Goal: Task Accomplishment & Management: Complete application form

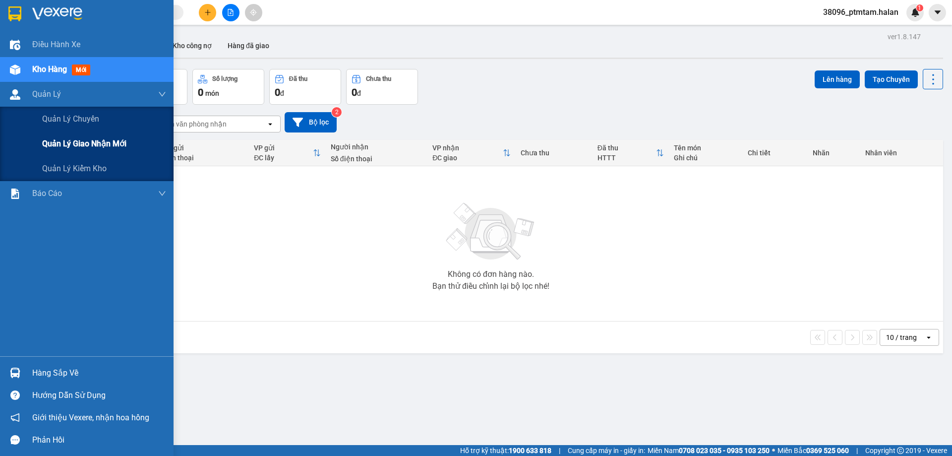
click at [66, 146] on span "Quản lý giao nhận mới" at bounding box center [84, 143] width 84 height 12
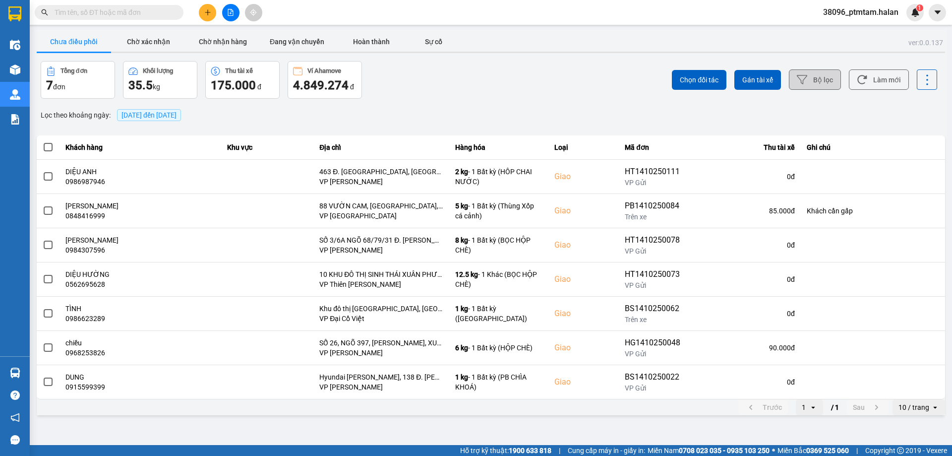
click at [829, 88] on button "Bộ lọc" at bounding box center [815, 79] width 52 height 20
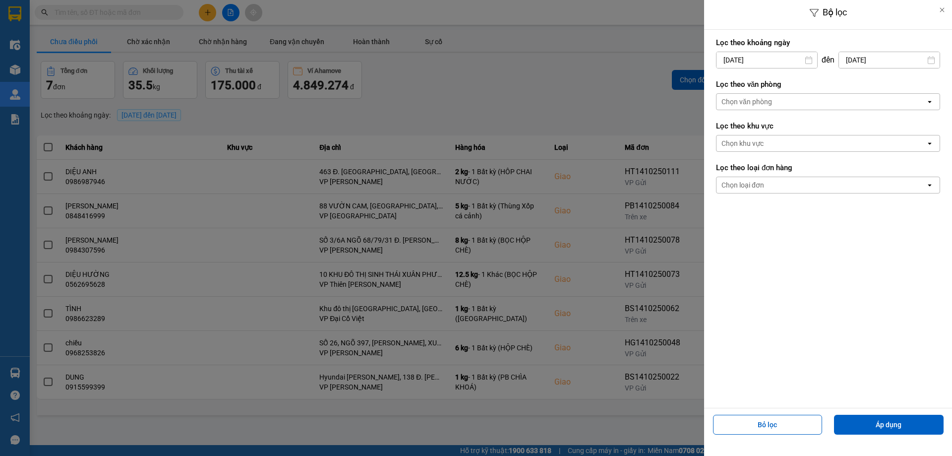
click at [776, 63] on input "14/10/2025" at bounding box center [767, 60] width 101 height 16
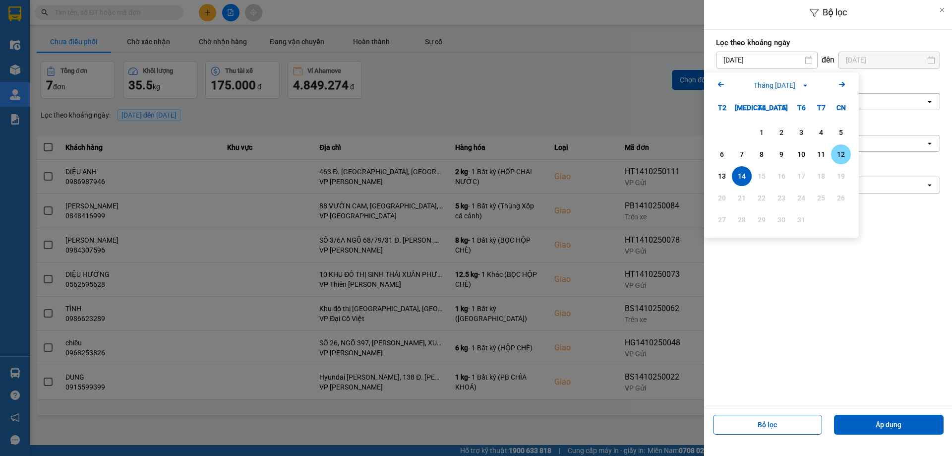
drag, startPoint x: 845, startPoint y: 154, endPoint x: 872, endPoint y: 91, distance: 68.2
click at [845, 152] on div "12" at bounding box center [841, 154] width 14 height 12
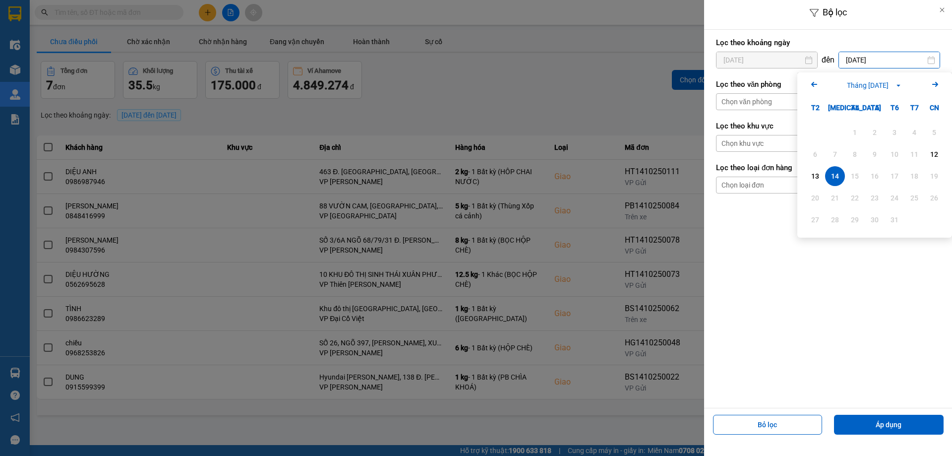
click at [882, 61] on input "14/10/2025" at bounding box center [889, 60] width 101 height 16
click at [756, 242] on div "Lọc theo khoảng ngày 12/10/2025 Press the down arrow key to interact with the c…" at bounding box center [828, 219] width 248 height 378
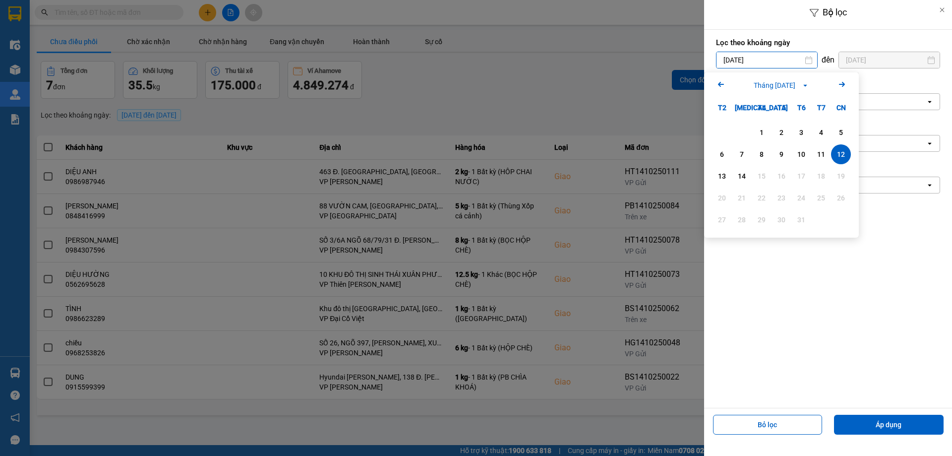
click at [785, 66] on input "12/10/2025" at bounding box center [767, 60] width 101 height 16
drag, startPoint x: 724, startPoint y: 180, endPoint x: 811, endPoint y: 113, distance: 110.2
click at [724, 178] on div "13" at bounding box center [722, 176] width 14 height 12
type input "13/10/2025"
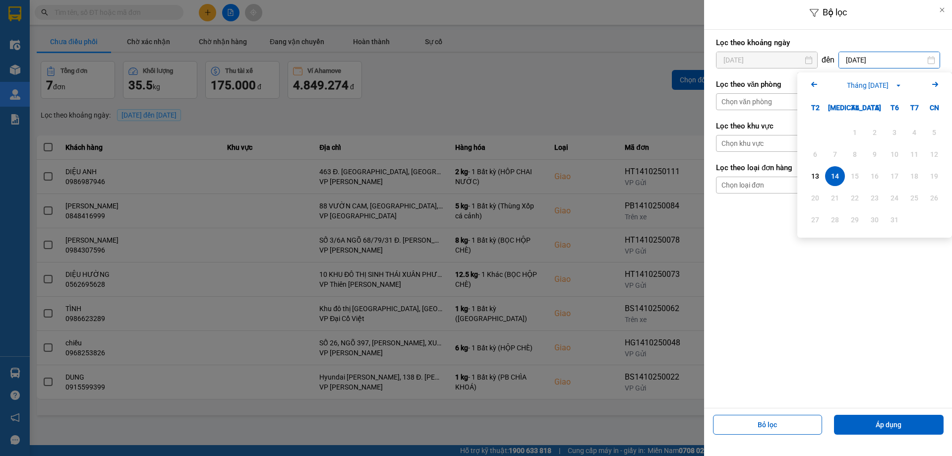
click at [876, 60] on input "14/10/2025" at bounding box center [889, 60] width 101 height 16
click at [817, 177] on div "13" at bounding box center [815, 176] width 14 height 12
type input "13/10/2025"
click at [870, 422] on button "Áp dụng" at bounding box center [889, 425] width 110 height 20
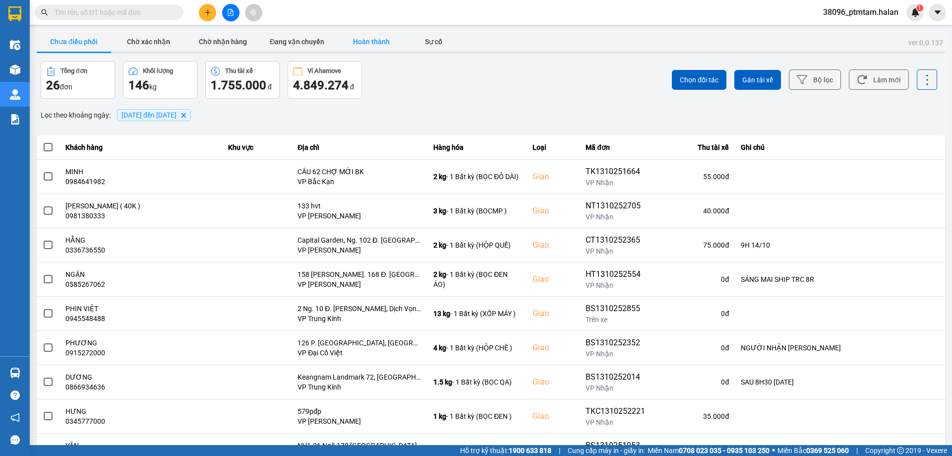
click at [364, 46] on button "Hoàn thành" at bounding box center [371, 42] width 74 height 20
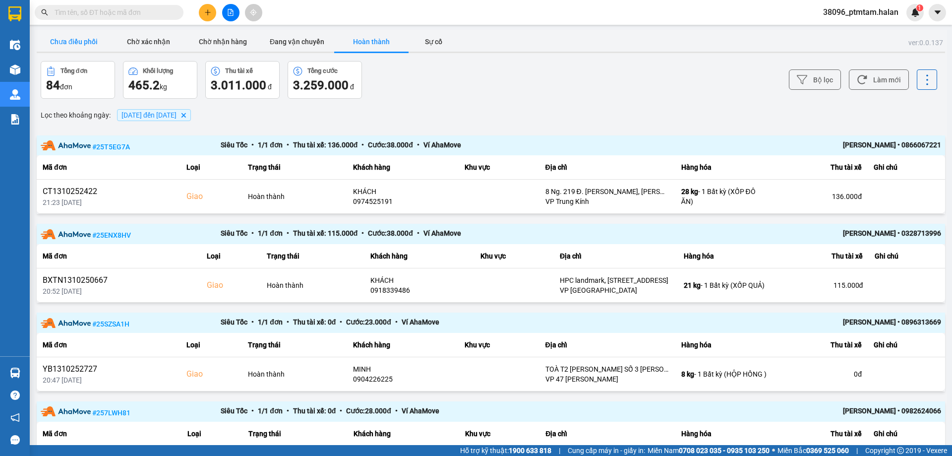
click at [71, 46] on button "Chưa điều phối" at bounding box center [74, 42] width 74 height 20
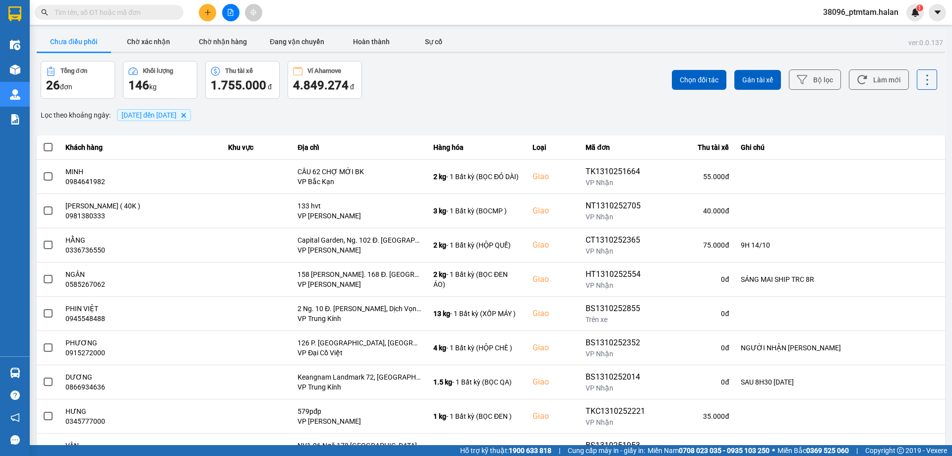
click at [459, 103] on div "ver: 0.0.137 Chưa điều phối Chờ xác nhận Chờ nhận hàng Đang vận chuyển Hoàn thà…" at bounding box center [491, 275] width 912 height 490
click at [887, 80] on button "Làm mới" at bounding box center [879, 79] width 60 height 20
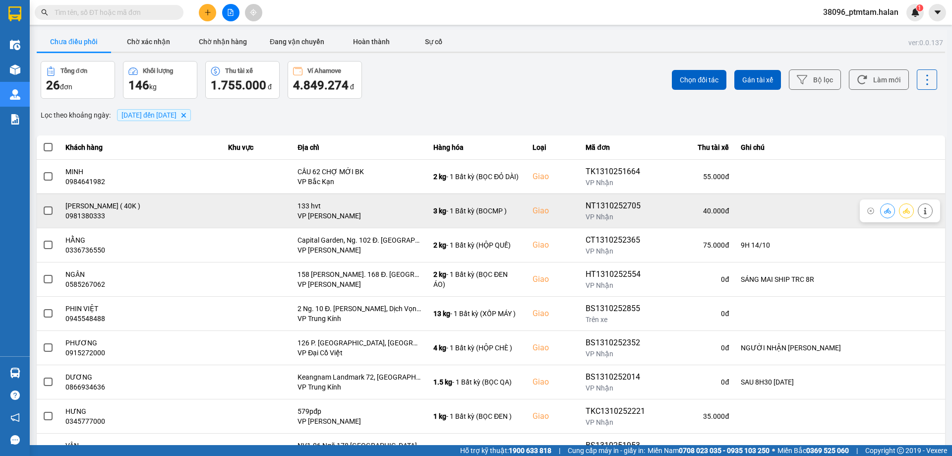
click at [45, 211] on span at bounding box center [48, 210] width 9 height 9
click at [43, 205] on input "checkbox" at bounding box center [43, 205] width 0 height 0
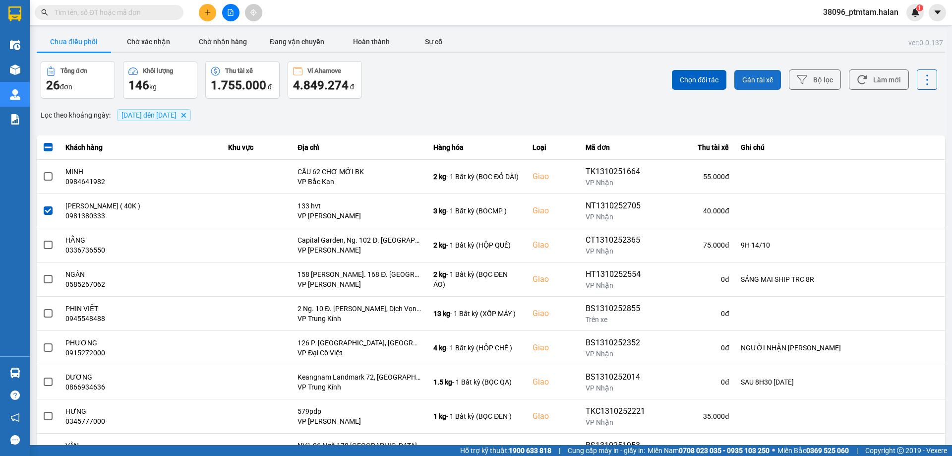
click at [750, 80] on span "Gán tài xế" at bounding box center [757, 80] width 31 height 10
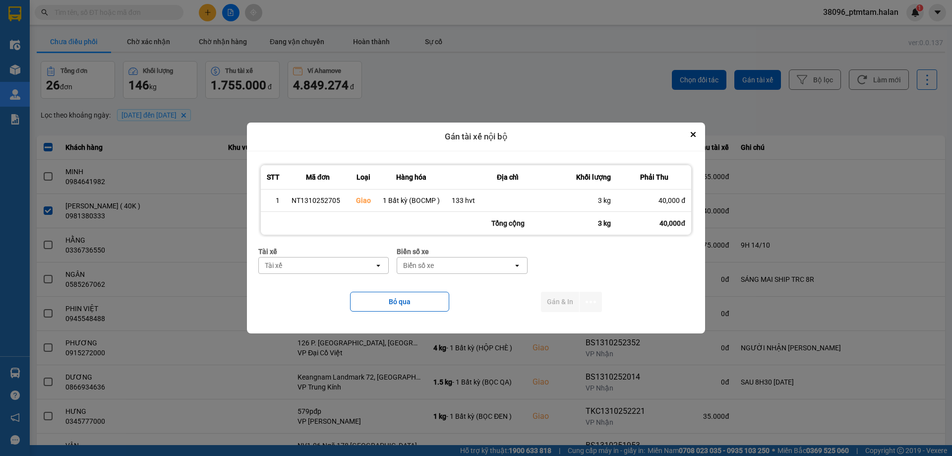
click at [354, 265] on div "Tài xế" at bounding box center [317, 265] width 116 height 16
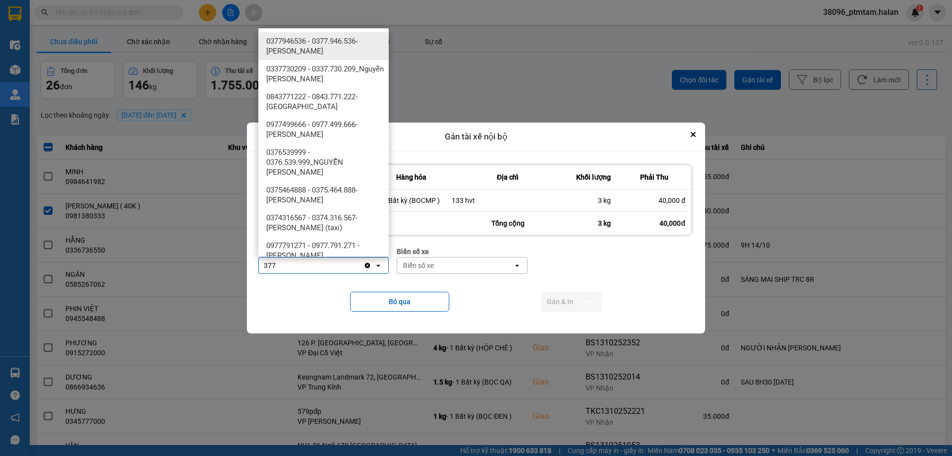
type input "377"
click at [339, 43] on span "0377946536 - 0377.946.536- Đào Duy Hoàn" at bounding box center [325, 46] width 119 height 20
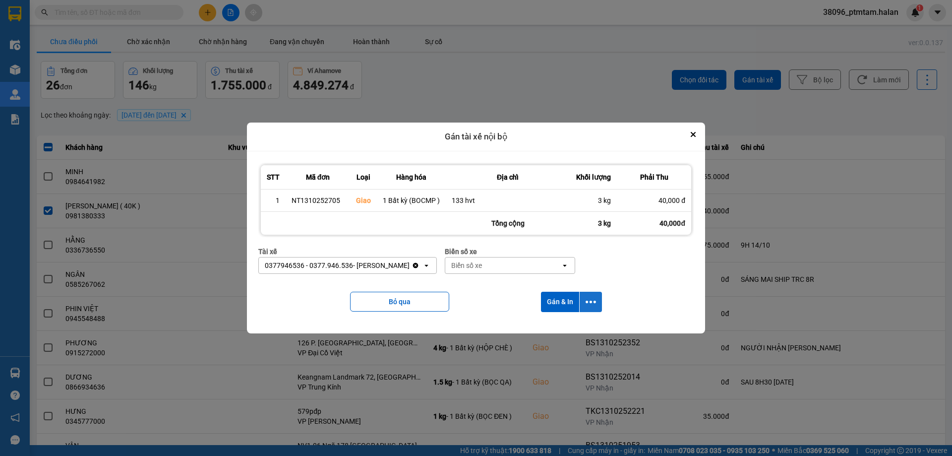
click at [591, 294] on button "dialog" at bounding box center [591, 302] width 22 height 20
click at [564, 327] on span "Chỉ gán tài" at bounding box center [551, 328] width 33 height 10
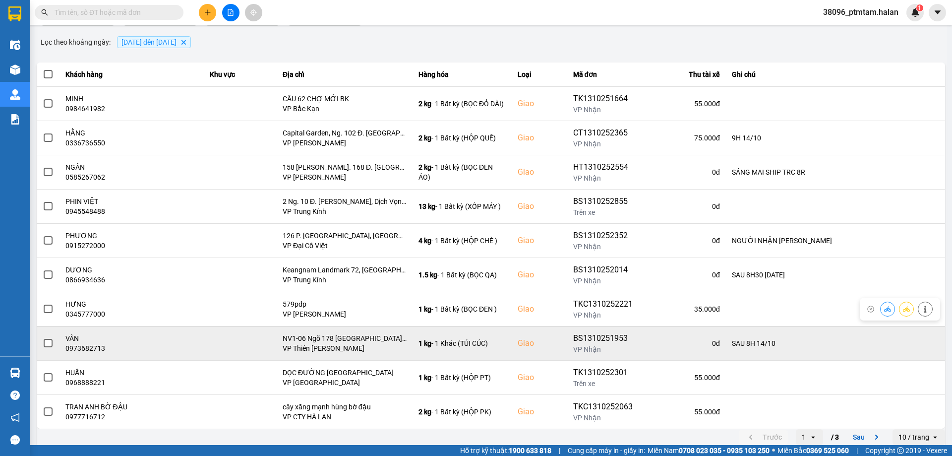
scroll to position [80, 0]
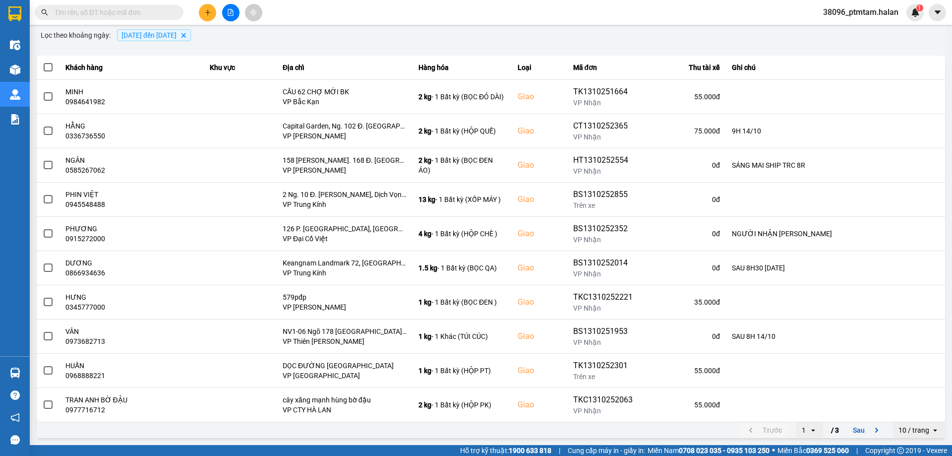
click at [134, 16] on input "text" at bounding box center [113, 12] width 117 height 11
paste input "0989007405"
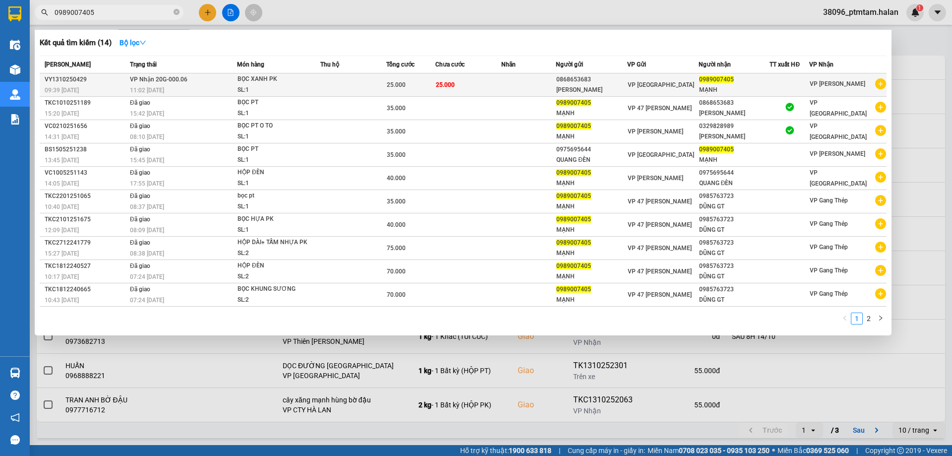
type input "0989007405"
click at [203, 87] on div "11:02 - 13/10" at bounding box center [183, 90] width 107 height 11
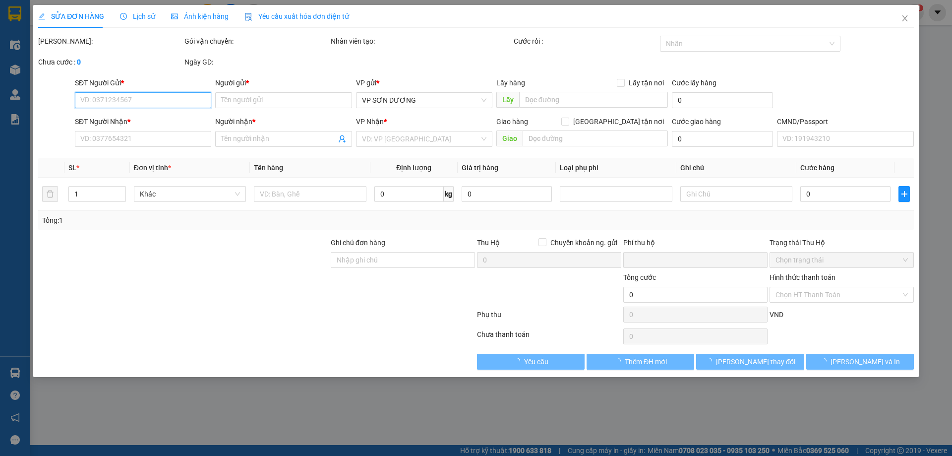
type input "0868653683"
type input "QUANG HIỂU"
type input "0989007405"
type input "MẠNH"
type input "0"
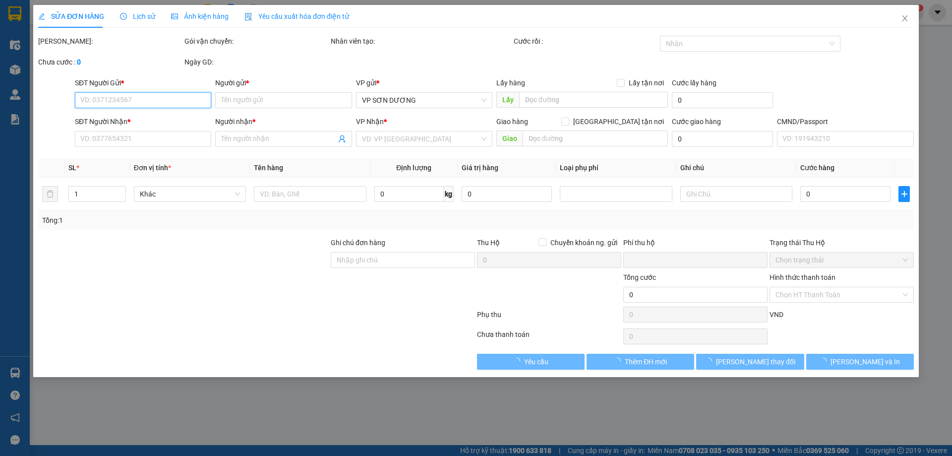
type input "25.000"
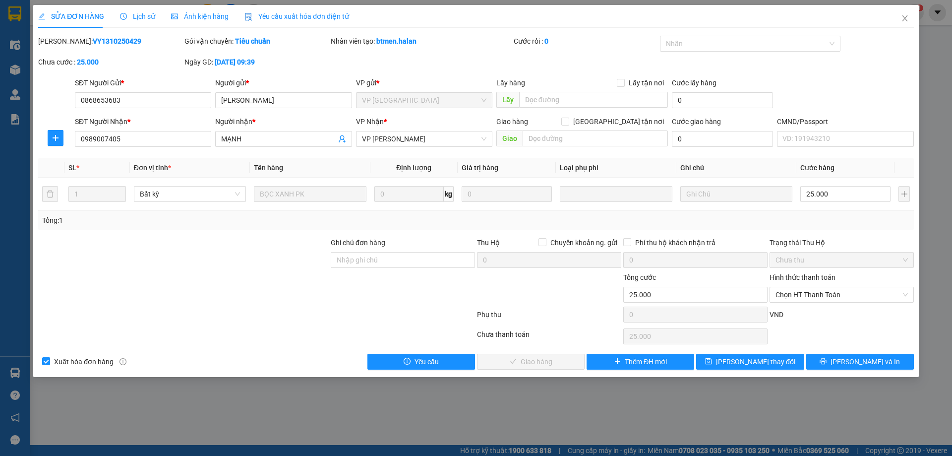
drag, startPoint x: 123, startPoint y: 43, endPoint x: 73, endPoint y: 42, distance: 50.1
click at [73, 42] on div "Mã ĐH: VY1310250429" at bounding box center [110, 41] width 144 height 11
copy b "1310250429"
click at [904, 17] on icon "close" at bounding box center [905, 18] width 8 height 8
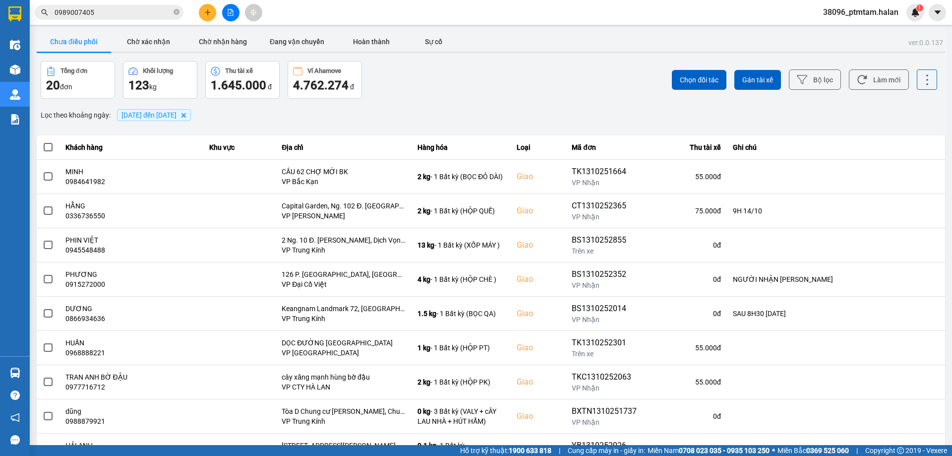
click at [140, 13] on input "0989007405" at bounding box center [113, 12] width 117 height 11
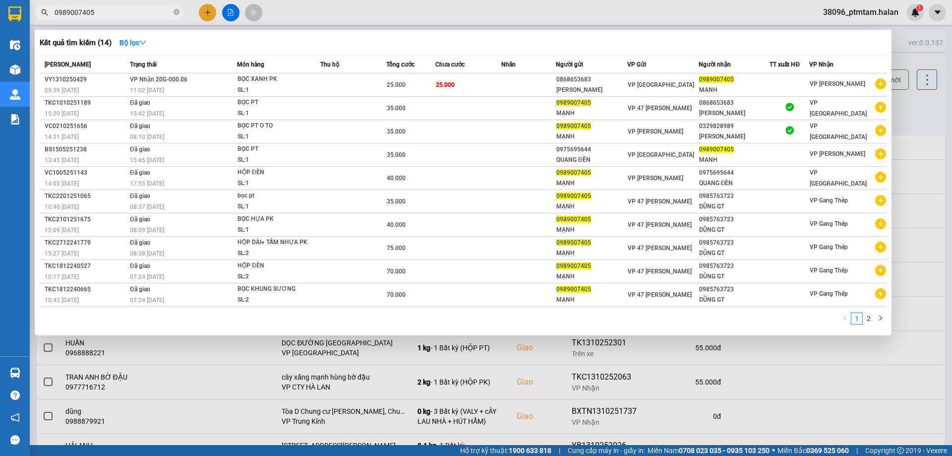
click at [140, 13] on input "0989007405" at bounding box center [113, 12] width 117 height 11
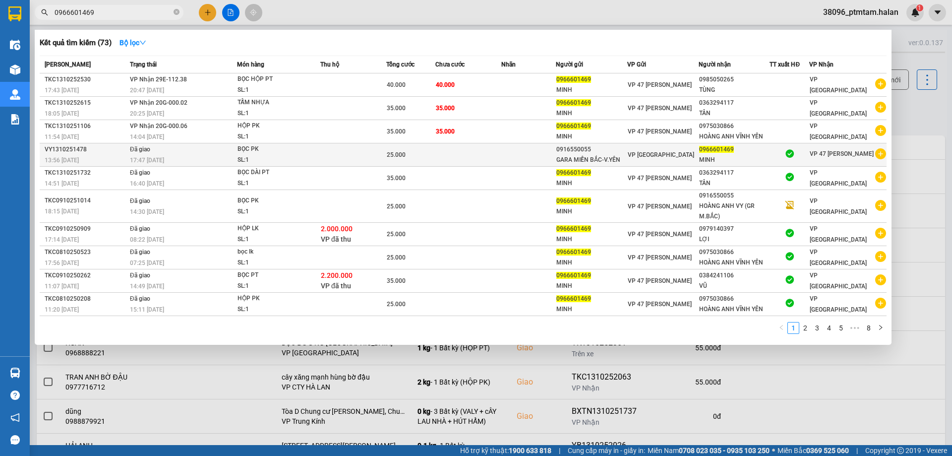
type input "0966601469"
click at [187, 153] on td "Đã giao 17:47 - 13/10" at bounding box center [182, 154] width 110 height 23
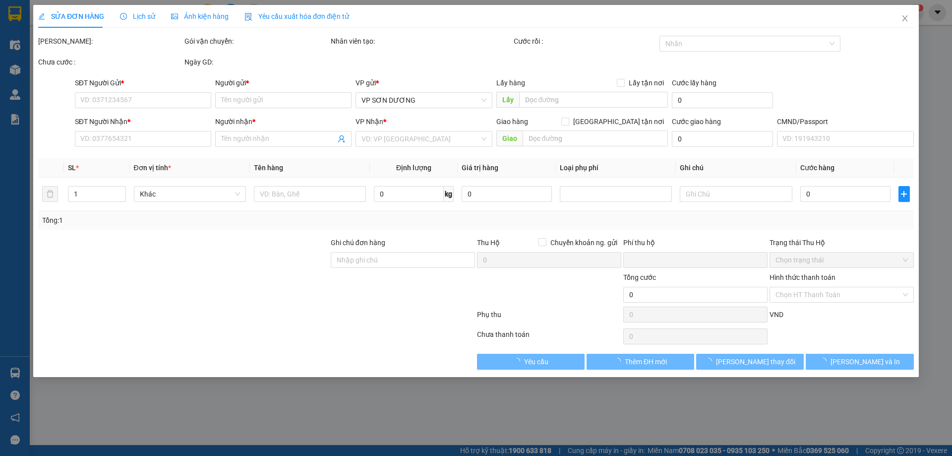
type input "0916550055"
type input "GARA MIỀN BẮC-V.YÊN"
type input "0966601469"
type input "MINH"
type input "0"
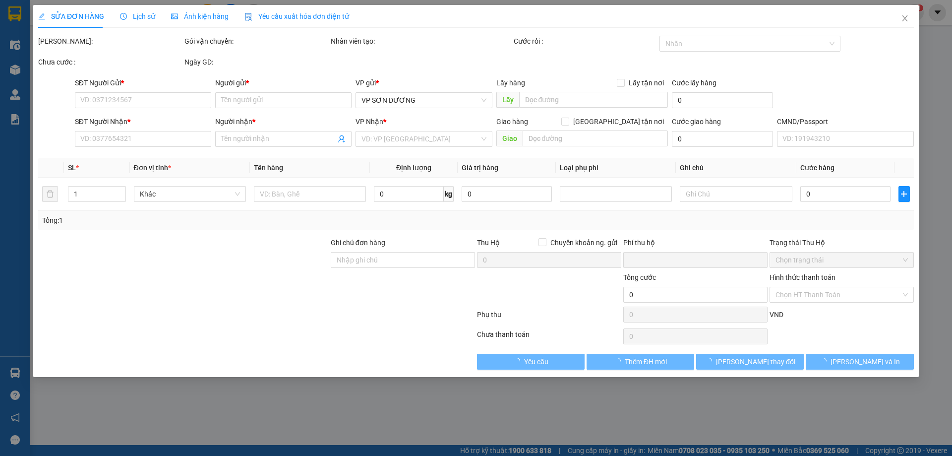
type input "25.000"
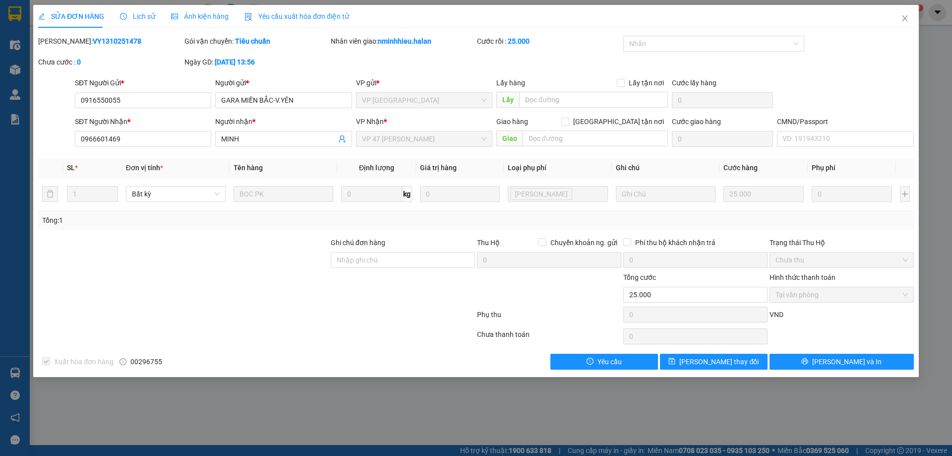
drag, startPoint x: 121, startPoint y: 45, endPoint x: 70, endPoint y: 47, distance: 51.1
click at [70, 47] on div "Mã ĐH: VY1310251478" at bounding box center [110, 46] width 146 height 21
copy b "1310251478"
click at [902, 19] on icon "close" at bounding box center [905, 18] width 8 height 8
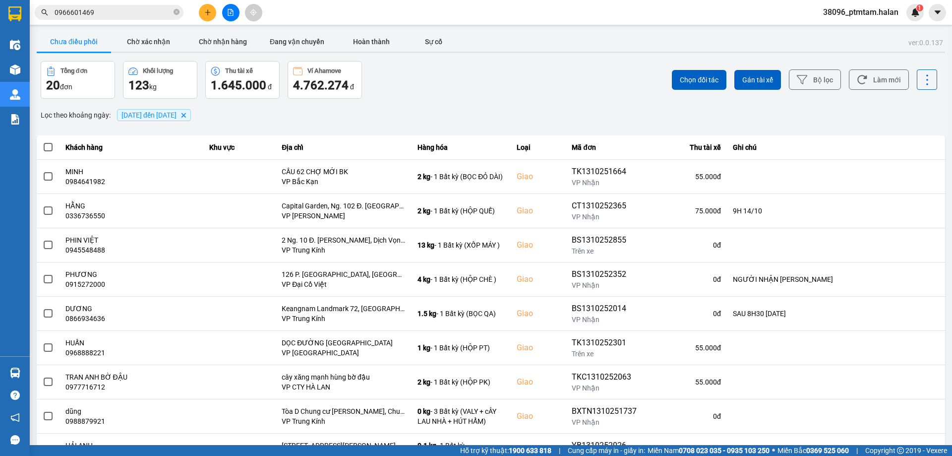
click at [151, 11] on input "0966601469" at bounding box center [113, 12] width 117 height 11
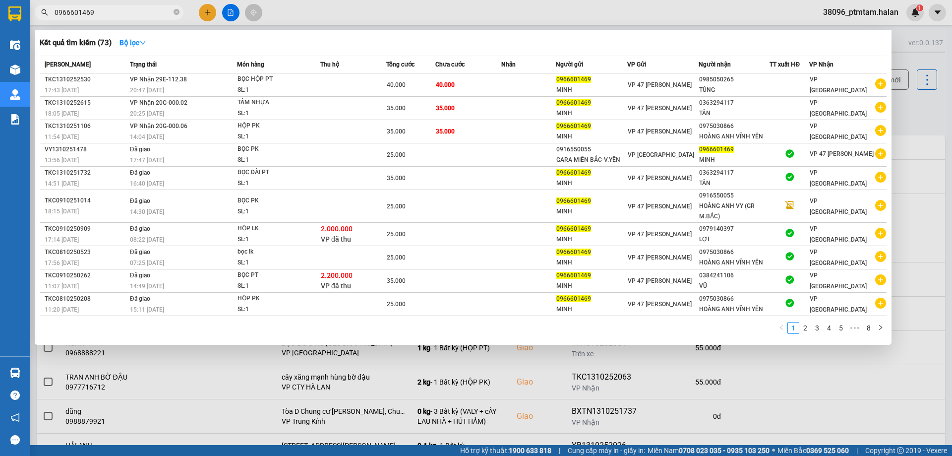
click at [151, 11] on input "0966601469" at bounding box center [113, 12] width 117 height 11
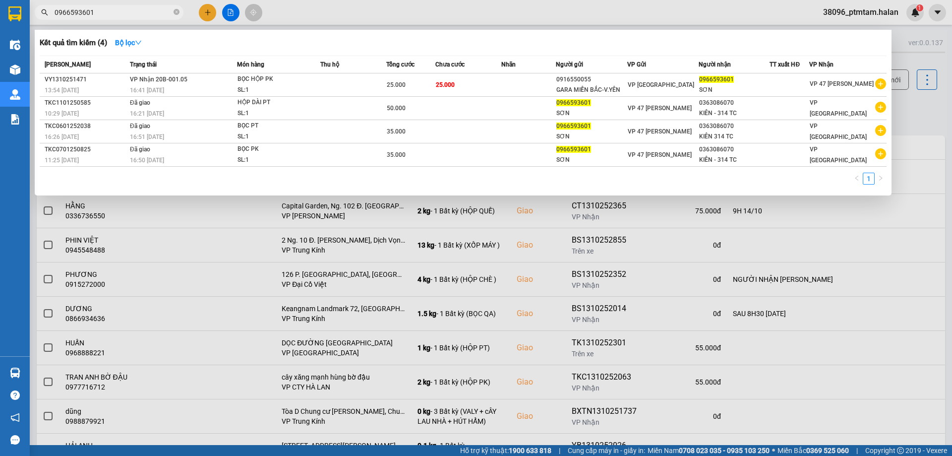
type input "0966593601"
click at [379, 10] on div at bounding box center [476, 228] width 952 height 456
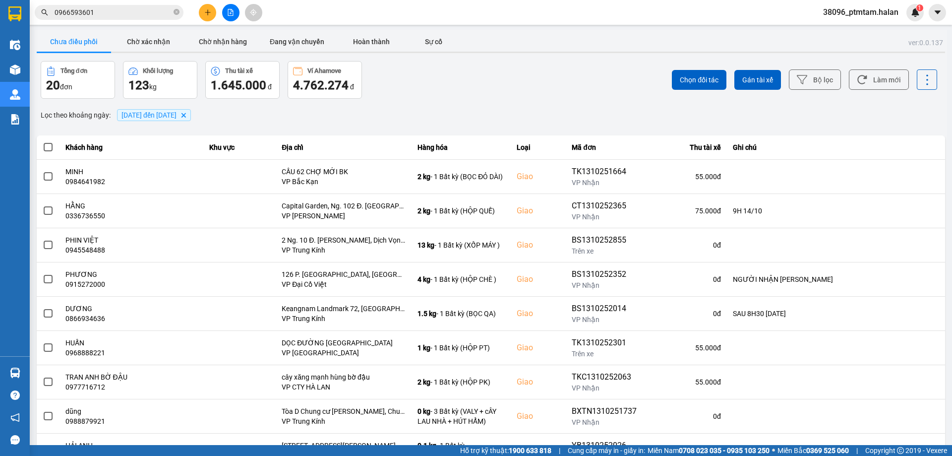
drag, startPoint x: 443, startPoint y: 79, endPoint x: 493, endPoint y: 85, distance: 50.4
click at [445, 80] on div "Tổng đơn 20 đơn Khối lượng 123 kg Thu tài xế 1.645.000 đ Ví Ahamove 4.762.274 đ" at bounding box center [265, 80] width 448 height 38
click at [866, 82] on button "Làm mới" at bounding box center [879, 79] width 60 height 20
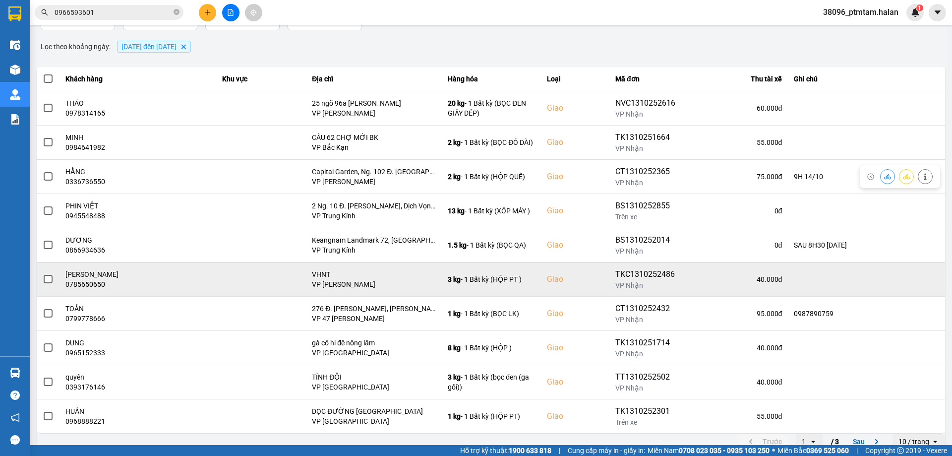
scroll to position [80, 0]
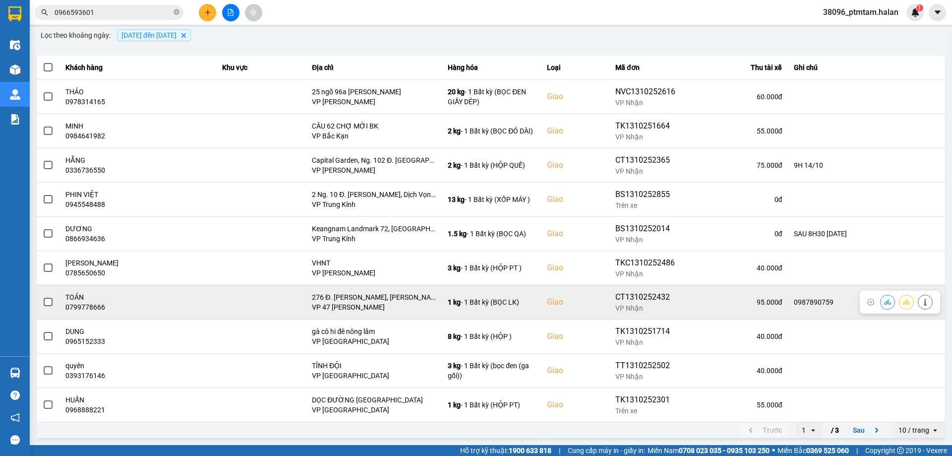
click at [46, 302] on span at bounding box center [48, 302] width 9 height 9
click at [43, 297] on input "checkbox" at bounding box center [43, 297] width 0 height 0
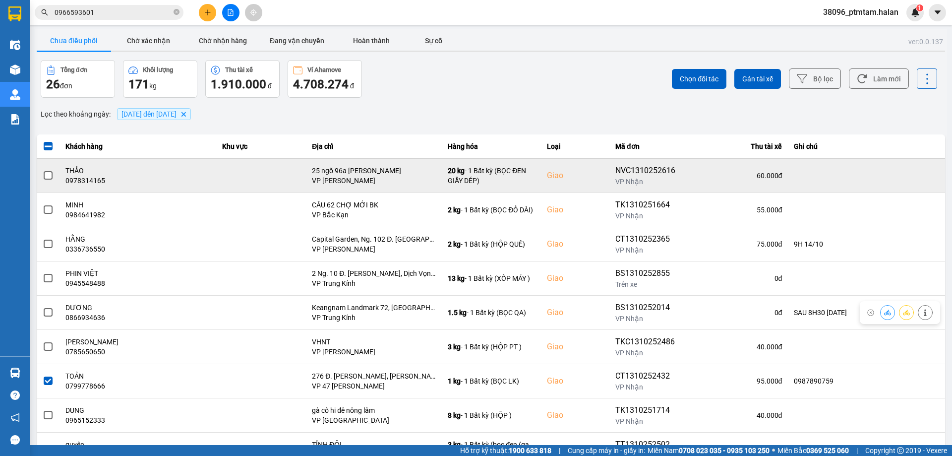
scroll to position [0, 0]
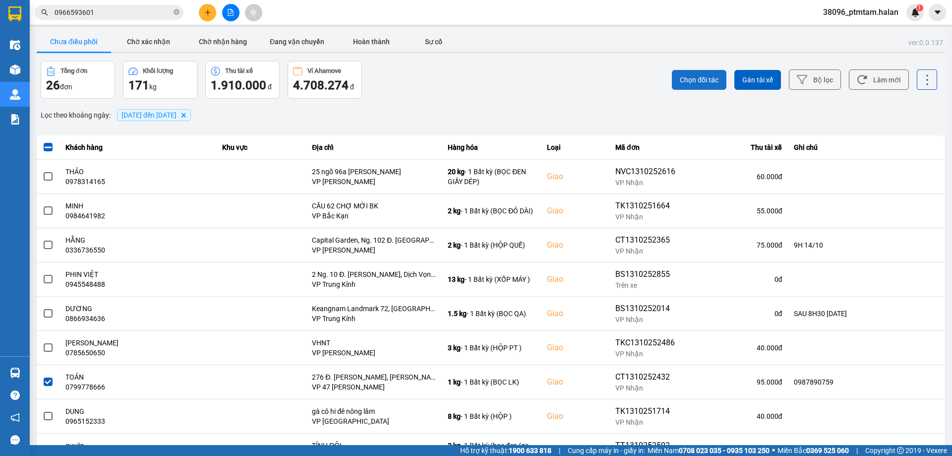
click at [686, 81] on span "Chọn đối tác" at bounding box center [699, 80] width 39 height 10
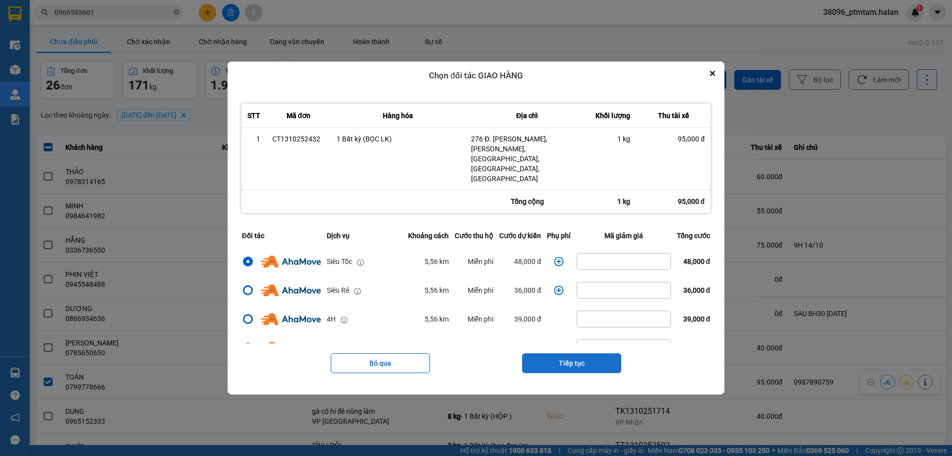
click at [533, 353] on button "Tiếp tục" at bounding box center [571, 363] width 99 height 20
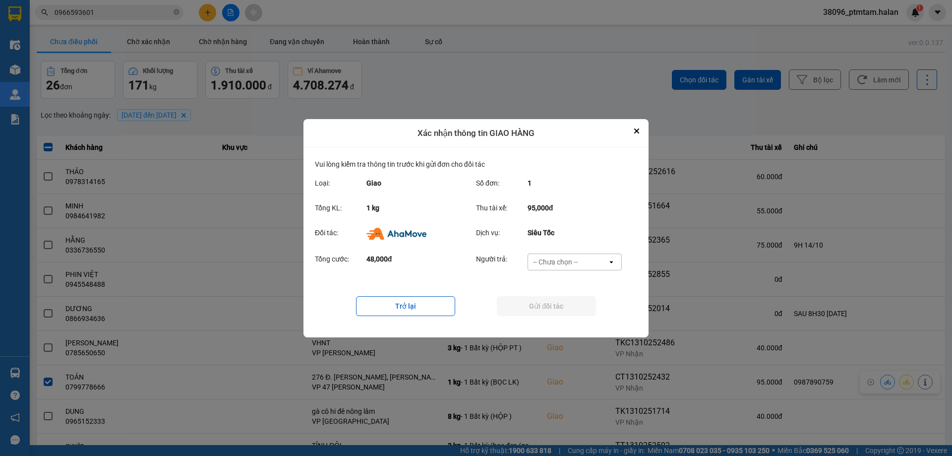
click at [551, 262] on div "-- Chưa chọn --" at bounding box center [555, 262] width 45 height 10
click at [555, 319] on span "Ví Ahamove" at bounding box center [555, 318] width 40 height 10
click at [557, 310] on button "Gửi đối tác" at bounding box center [546, 306] width 99 height 20
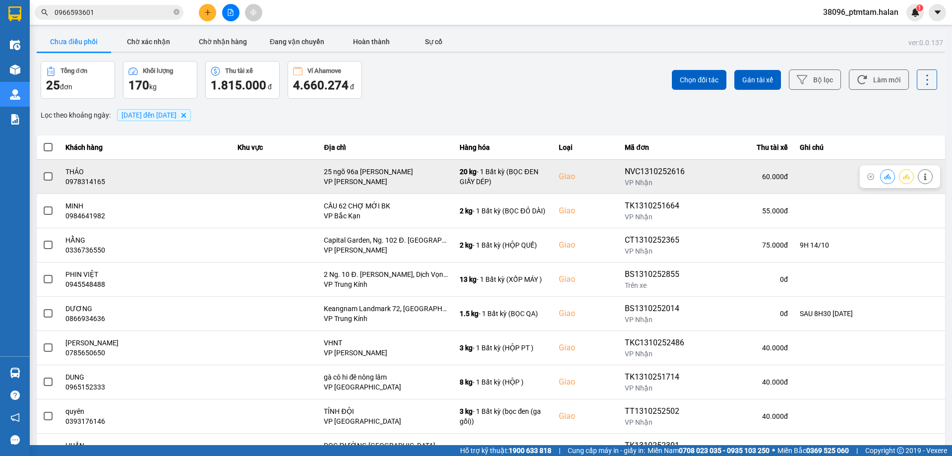
click at [50, 176] on span at bounding box center [48, 176] width 9 height 9
click at [43, 171] on input "checkbox" at bounding box center [43, 171] width 0 height 0
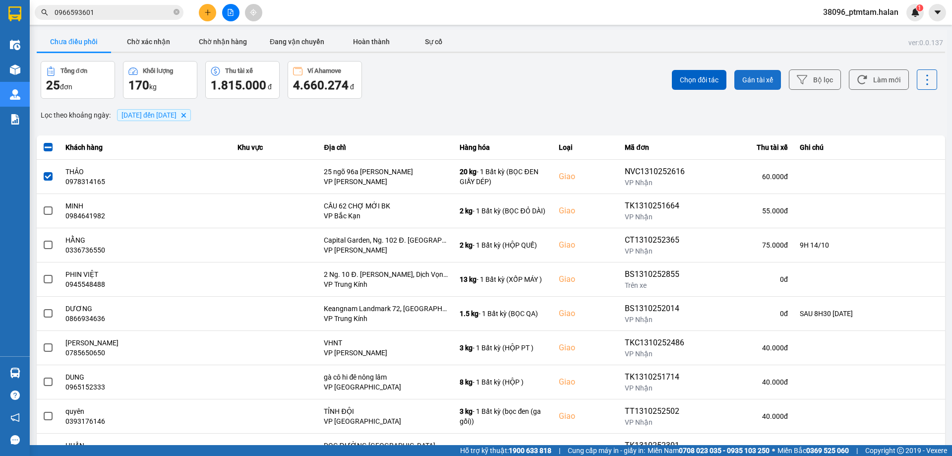
click at [763, 84] on span "Gán tài xế" at bounding box center [757, 80] width 31 height 10
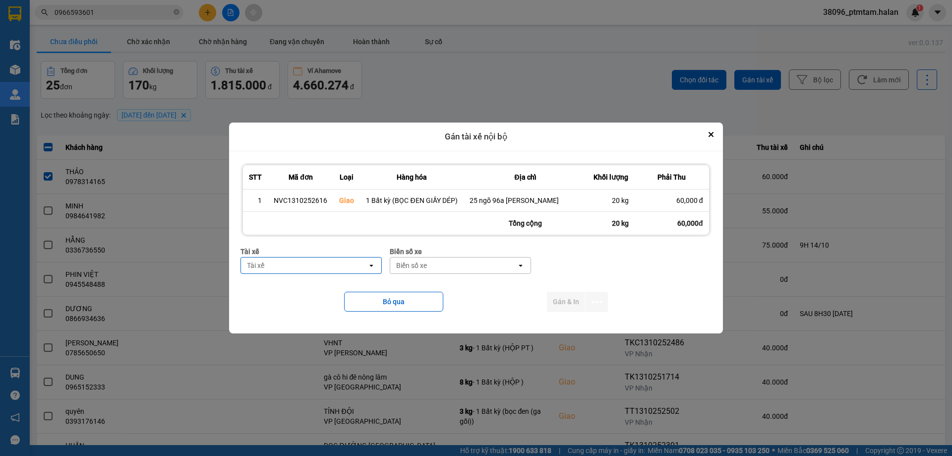
click at [347, 261] on div "Tài xế" at bounding box center [304, 265] width 126 height 16
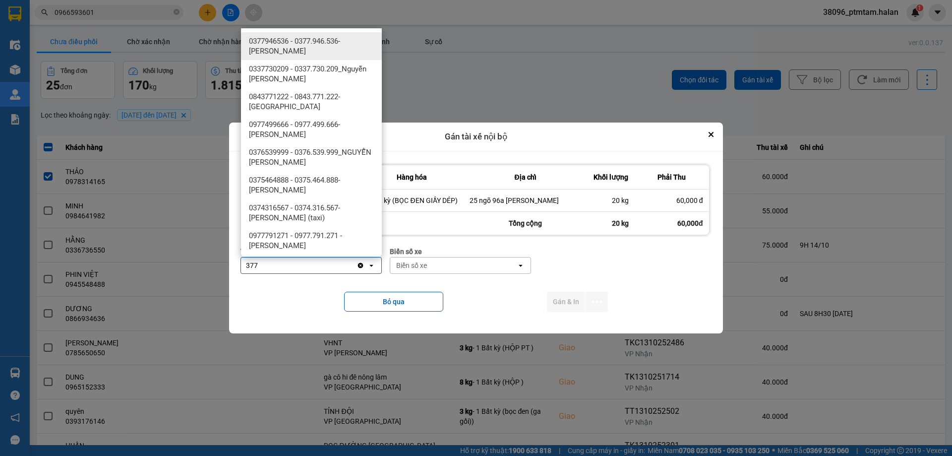
type input "377"
click at [356, 51] on span "0377946536 - 0377.946.536- Đào Duy Hoàn" at bounding box center [313, 46] width 129 height 20
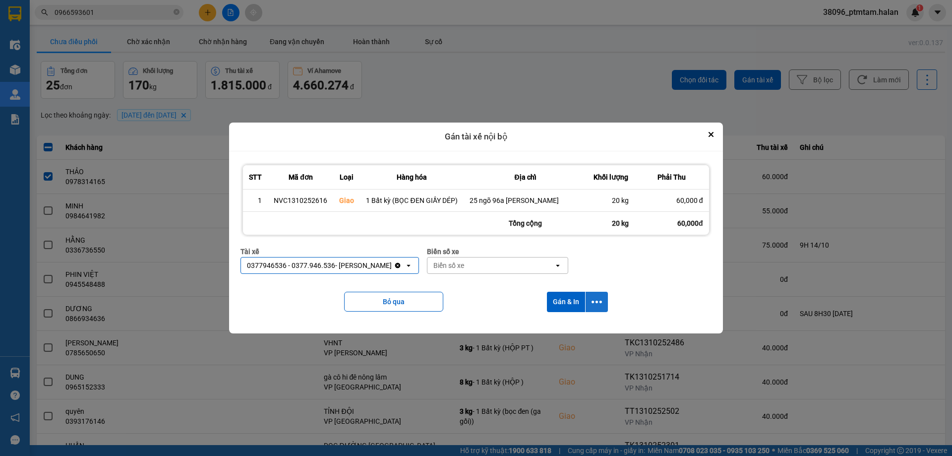
click at [598, 301] on icon "dialog" at bounding box center [597, 302] width 10 height 10
click at [572, 328] on span "Chỉ gán tài" at bounding box center [557, 328] width 33 height 10
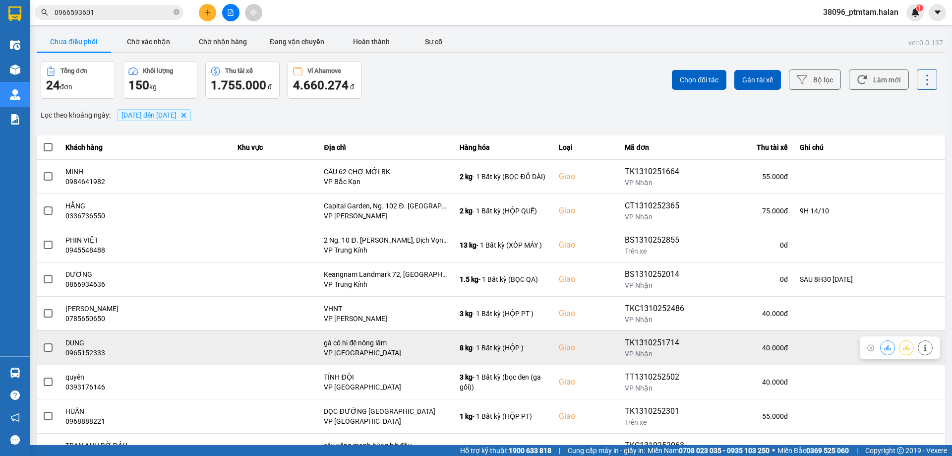
click at [48, 350] on span at bounding box center [48, 347] width 9 height 9
click at [43, 342] on input "checkbox" at bounding box center [43, 342] width 0 height 0
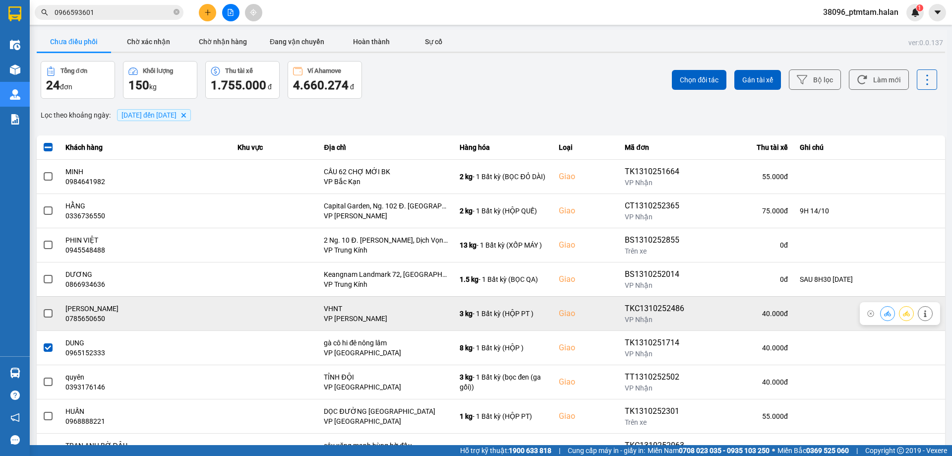
click at [50, 312] on span at bounding box center [48, 313] width 9 height 9
click at [43, 308] on input "checkbox" at bounding box center [43, 308] width 0 height 0
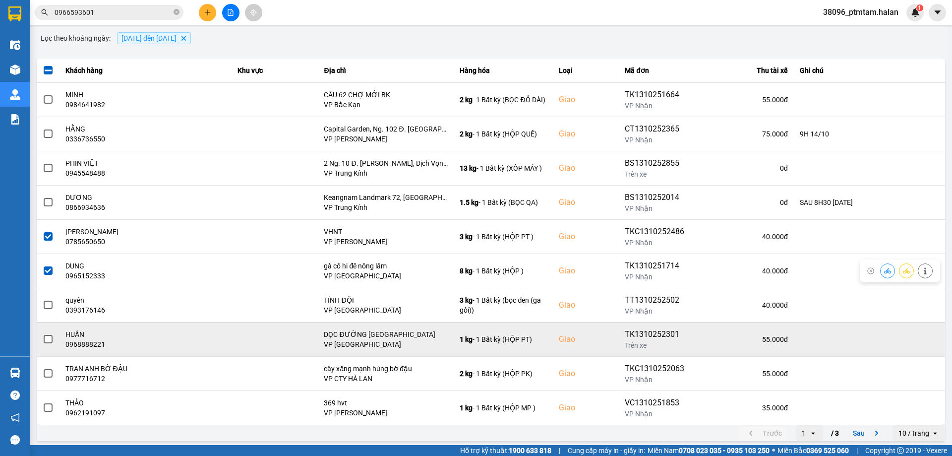
scroll to position [80, 0]
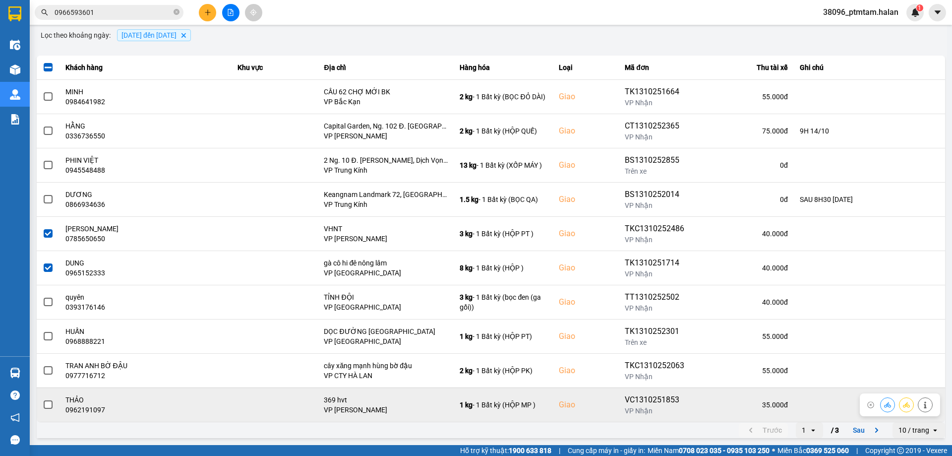
click at [46, 404] on span at bounding box center [48, 404] width 9 height 9
click at [43, 399] on input "checkbox" at bounding box center [43, 399] width 0 height 0
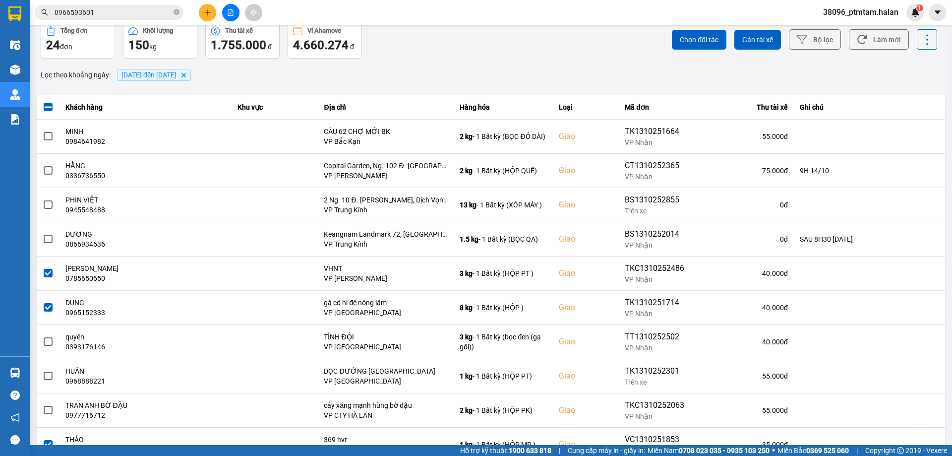
scroll to position [0, 0]
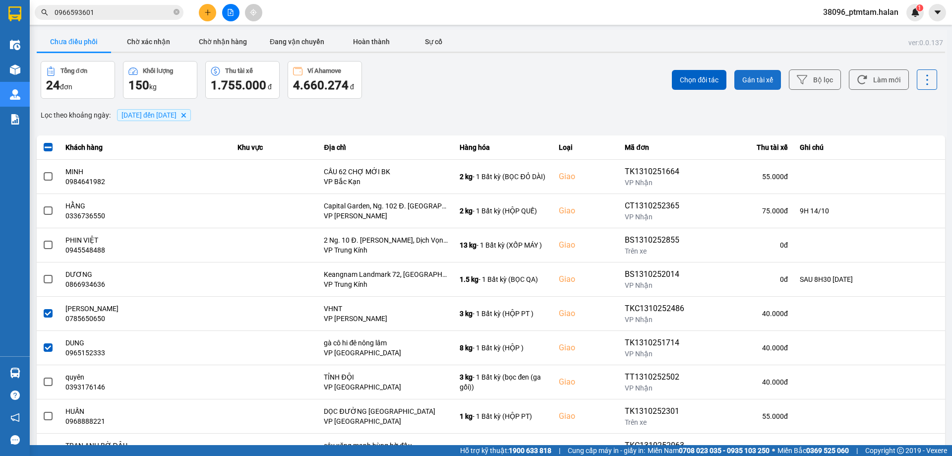
click at [748, 80] on span "Gán tài xế" at bounding box center [757, 80] width 31 height 10
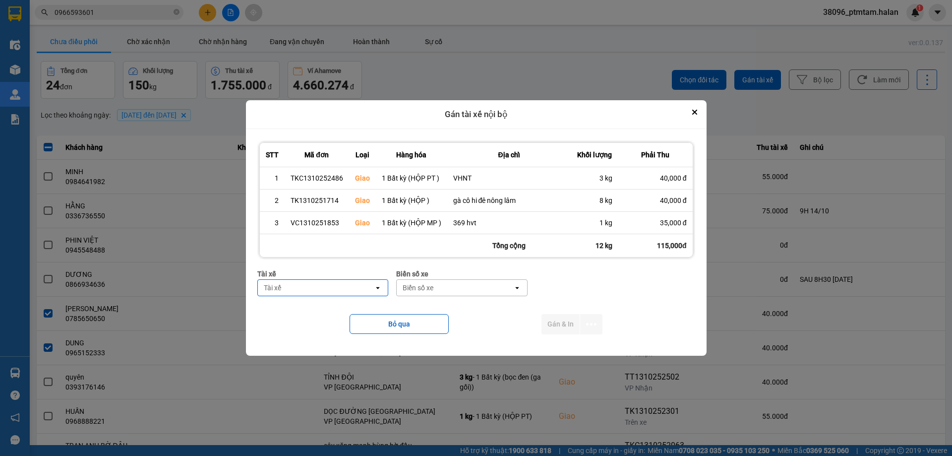
click at [318, 289] on div "Tài xế" at bounding box center [316, 288] width 117 height 16
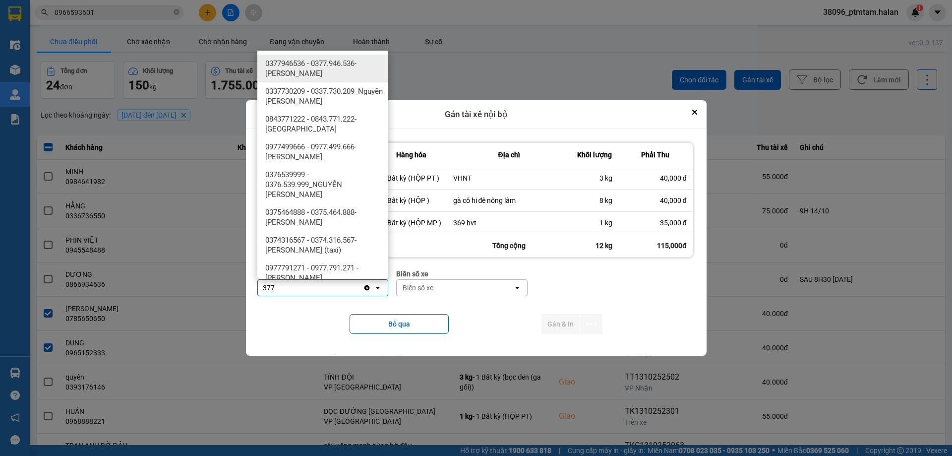
type input "377"
click at [351, 72] on span "0377946536 - 0377.946.536- Đào Duy Hoàn" at bounding box center [324, 69] width 119 height 20
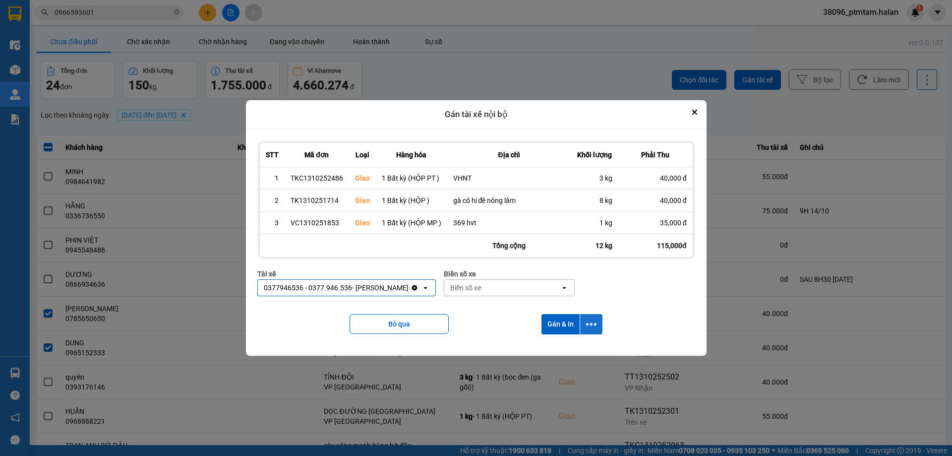
click at [592, 319] on icon "dialog" at bounding box center [591, 324] width 10 height 10
click at [564, 347] on span "Chỉ gán tài" at bounding box center [552, 351] width 33 height 10
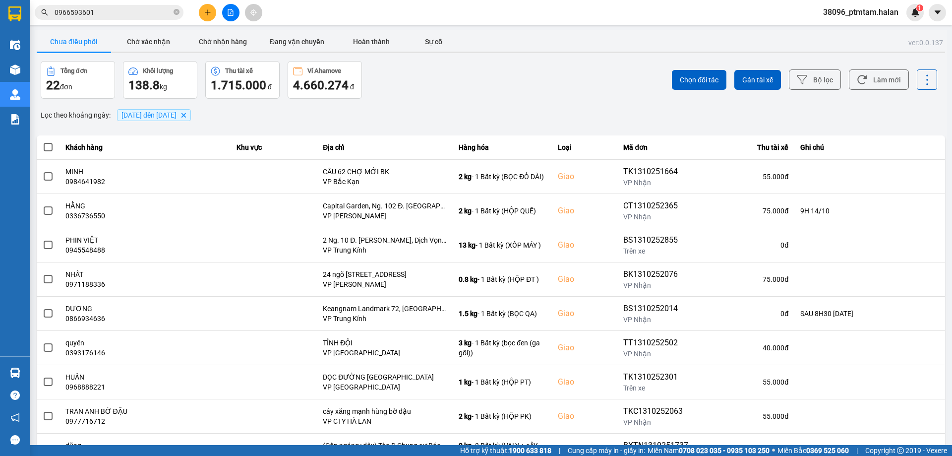
click at [440, 121] on div "Lọc theo khoảng ngày : 13/10/2025 đến 13/10/2025 Delete" at bounding box center [491, 115] width 908 height 17
click at [868, 83] on button "Làm mới" at bounding box center [879, 79] width 60 height 20
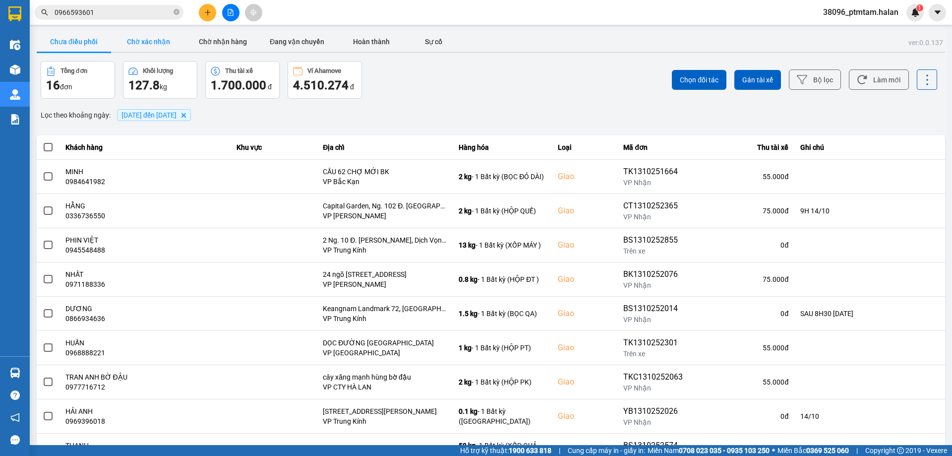
click at [149, 33] on button "Chờ xác nhận" at bounding box center [148, 42] width 74 height 20
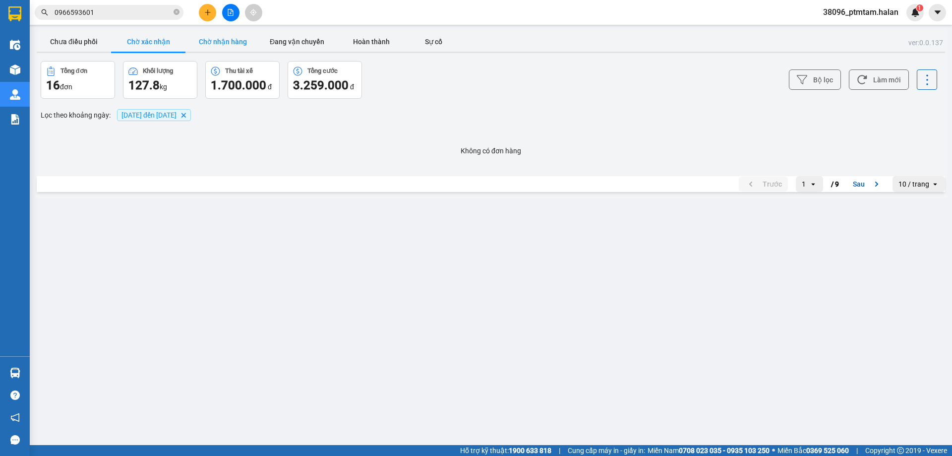
click at [239, 43] on button "Chờ nhận hàng" at bounding box center [222, 42] width 74 height 20
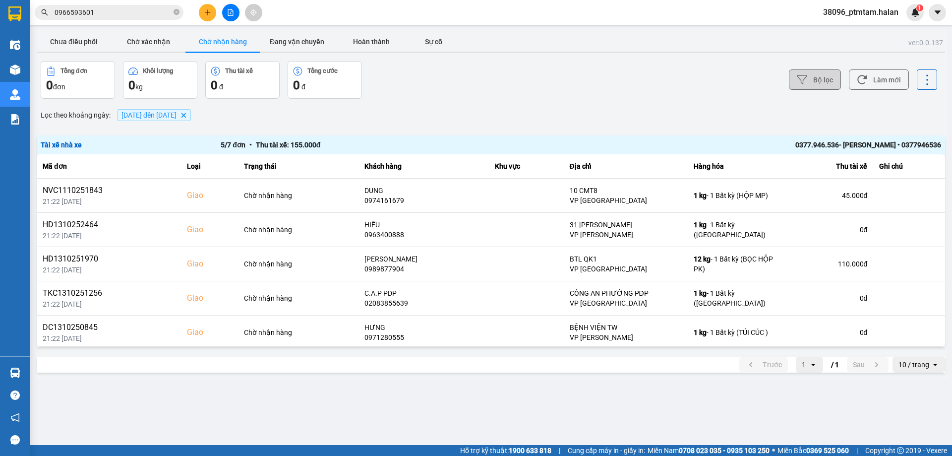
click at [836, 77] on button "Bộ lọc" at bounding box center [815, 79] width 52 height 20
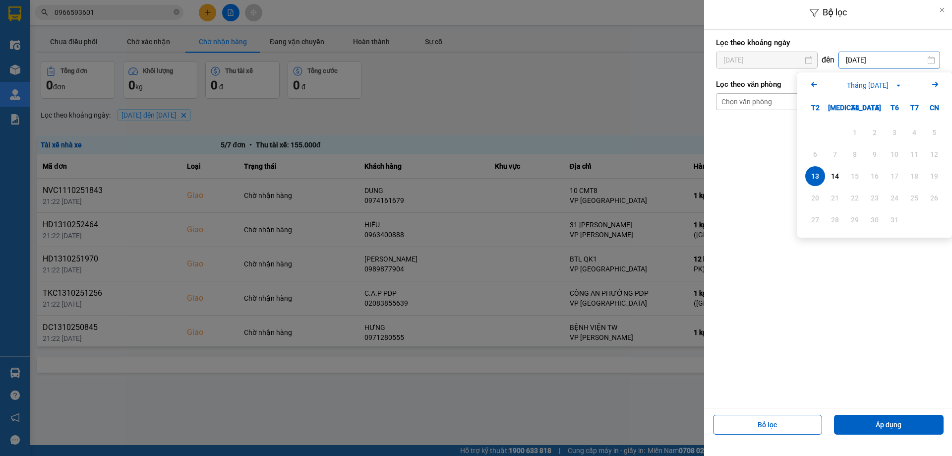
click at [859, 62] on input "13/10/2025" at bounding box center [889, 60] width 101 height 16
click at [838, 179] on div "14" at bounding box center [835, 176] width 14 height 12
type input "14/10/2025"
click at [867, 421] on button "Áp dụng" at bounding box center [889, 425] width 110 height 20
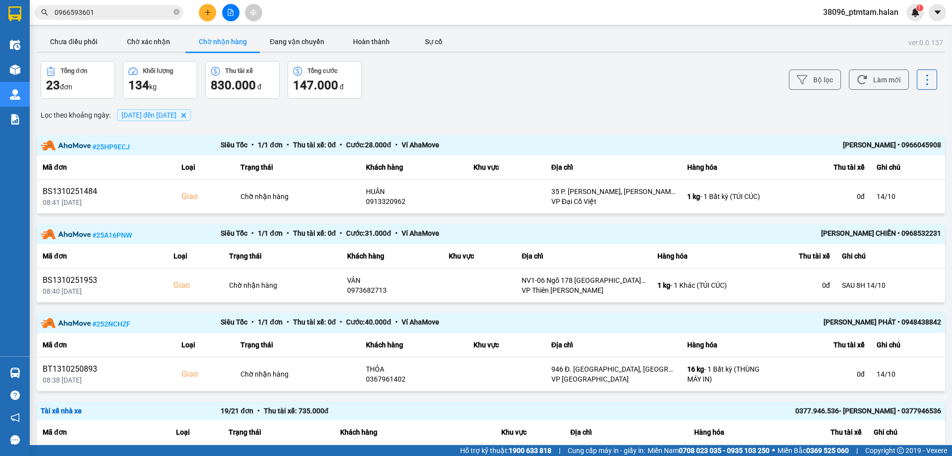
click at [301, 31] on div "ver: 0.0.137 Chưa điều phối Chờ xác nhận Chờ nhận hàng Đang vận chuyển Hoàn thà…" at bounding box center [491, 381] width 912 height 703
click at [293, 40] on button "Đang vận chuyển" at bounding box center [297, 42] width 74 height 20
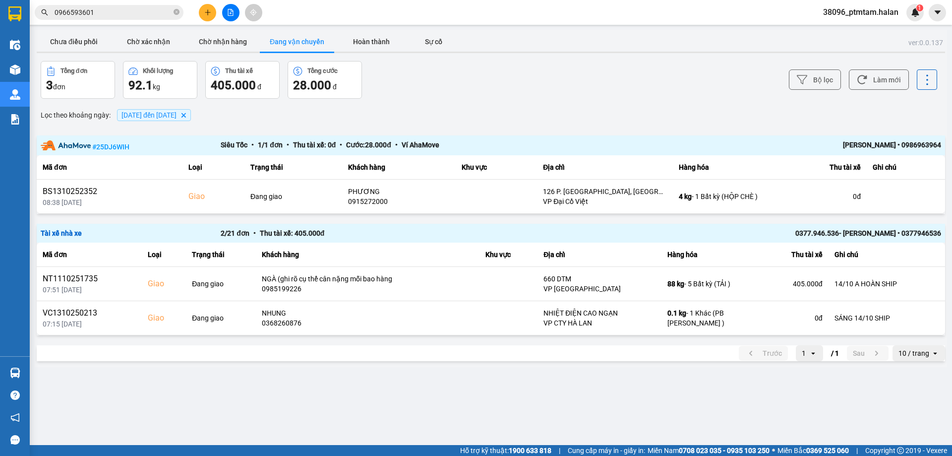
click at [130, 15] on input "0966593601" at bounding box center [113, 12] width 117 height 11
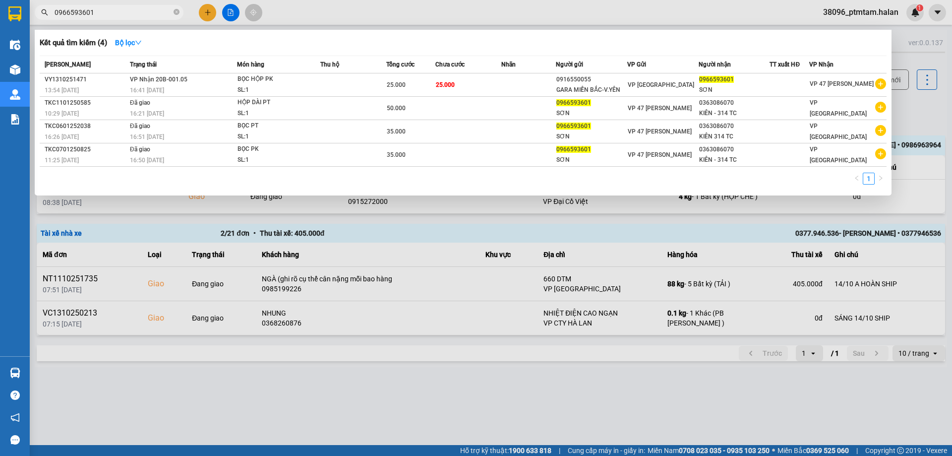
click at [130, 15] on input "0966593601" at bounding box center [113, 12] width 117 height 11
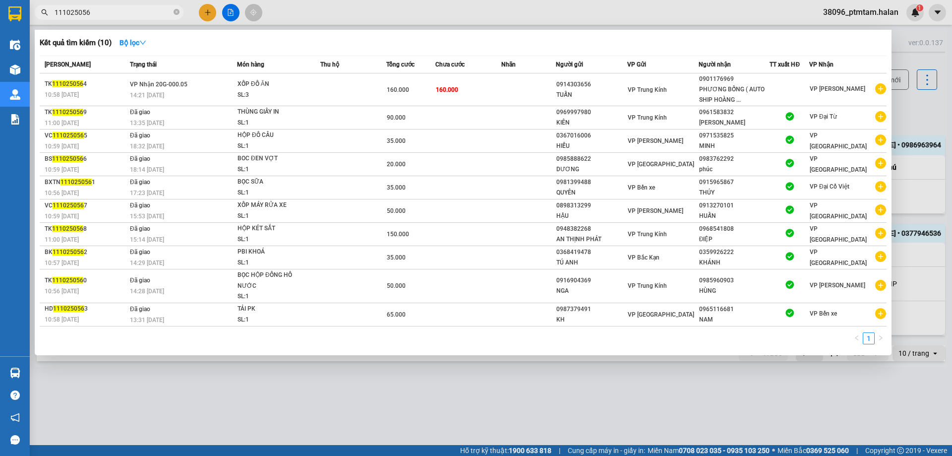
click at [152, 13] on input "111025056" at bounding box center [113, 12] width 117 height 11
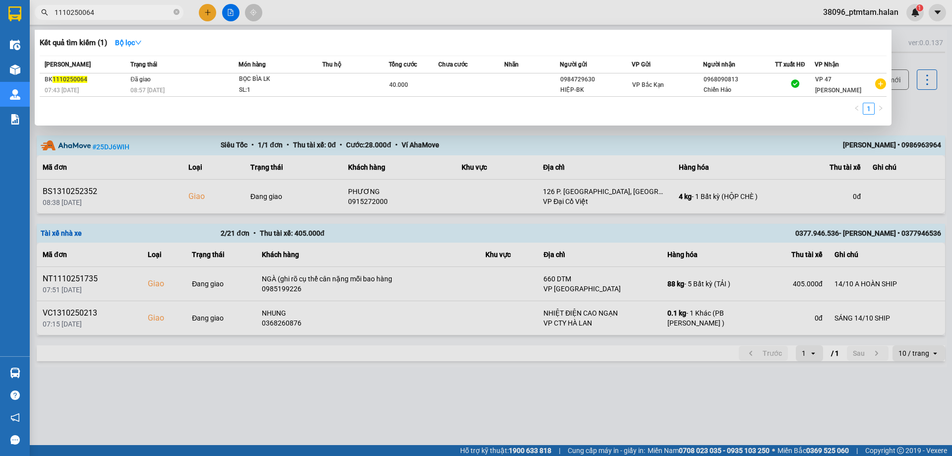
click at [331, 403] on div at bounding box center [476, 228] width 952 height 456
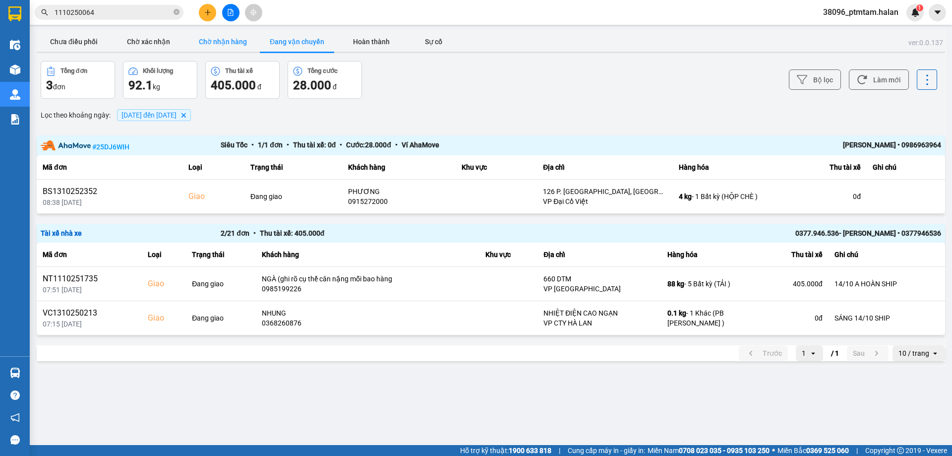
click at [232, 46] on button "Chờ nhận hàng" at bounding box center [222, 42] width 74 height 20
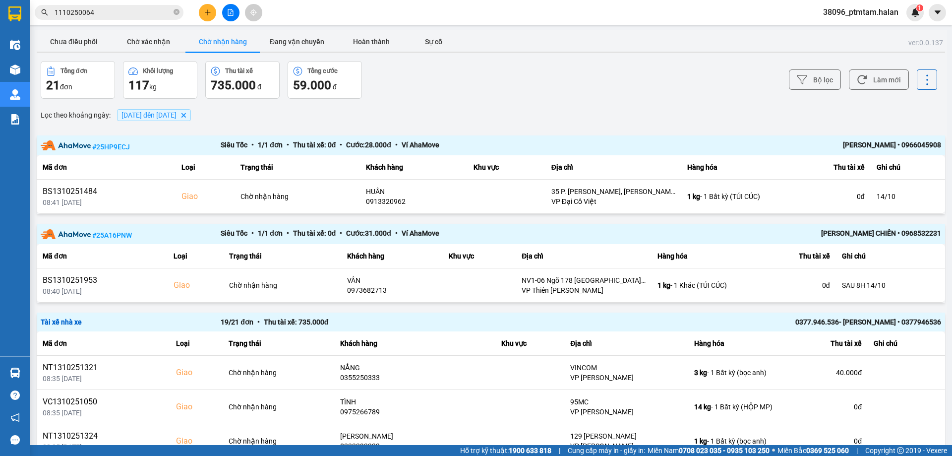
click at [514, 79] on div "Bộ lọc Làm mới" at bounding box center [713, 80] width 448 height 38
drag, startPoint x: 544, startPoint y: 109, endPoint x: 254, endPoint y: 71, distance: 292.1
click at [541, 108] on div "Lọc theo khoảng ngày : 13/10/2025 đến 14/10/2025 Delete" at bounding box center [491, 115] width 908 height 17
click at [80, 42] on button "Chưa điều phối" at bounding box center [74, 42] width 74 height 20
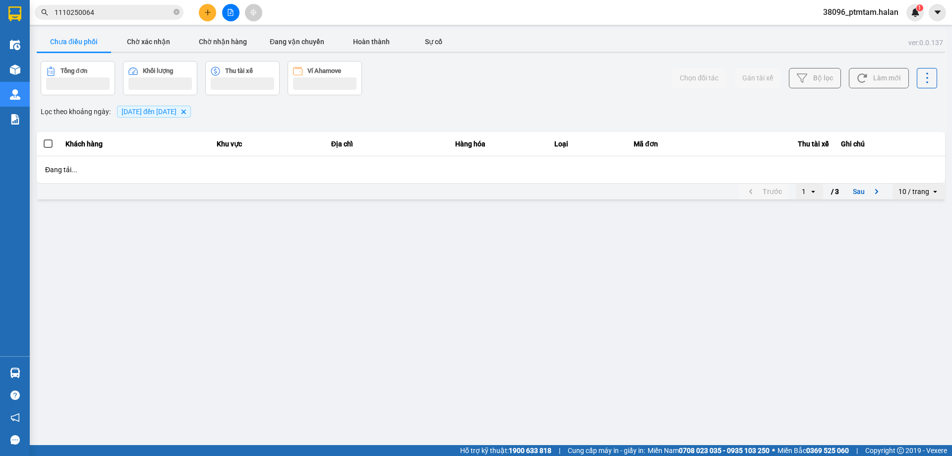
click at [489, 81] on div "Chọn đối tác Gán tài xế Bộ lọc Làm mới" at bounding box center [713, 78] width 448 height 34
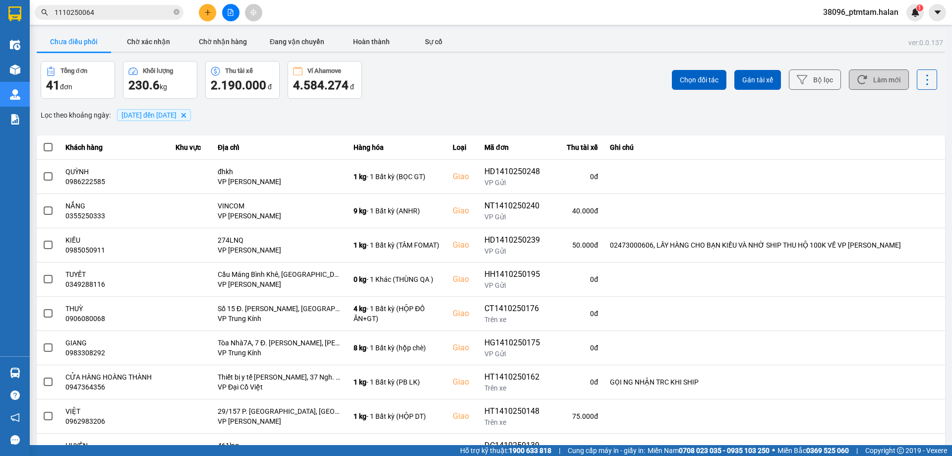
click at [887, 79] on button "Làm mới" at bounding box center [879, 79] width 60 height 20
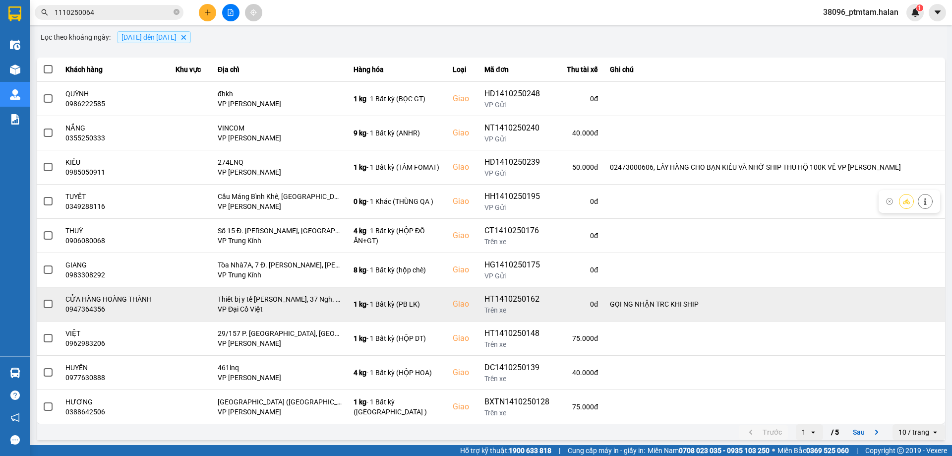
scroll to position [80, 0]
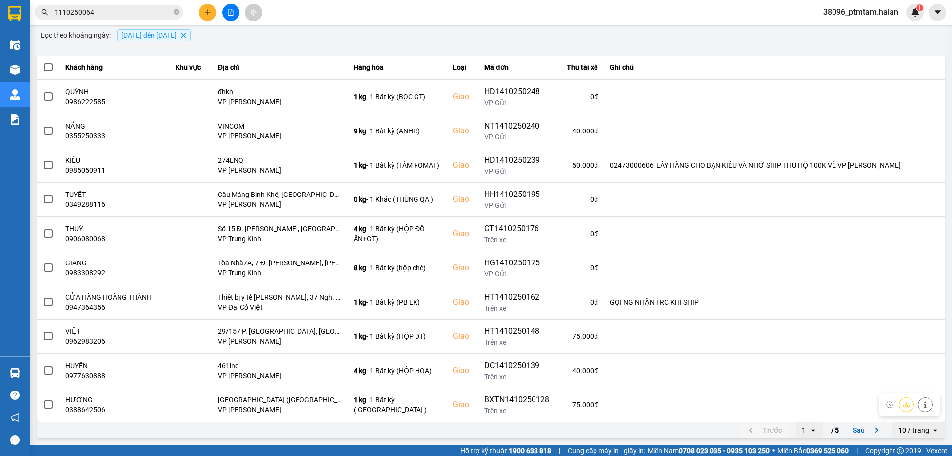
drag, startPoint x: 852, startPoint y: 430, endPoint x: 826, endPoint y: 415, distance: 30.0
click at [853, 430] on button "Sau" at bounding box center [868, 429] width 42 height 15
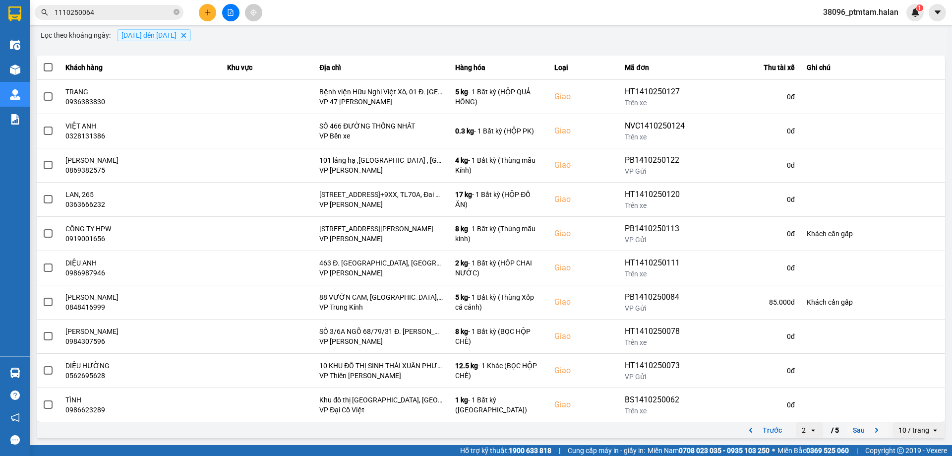
click at [852, 433] on button "Sau" at bounding box center [868, 429] width 42 height 15
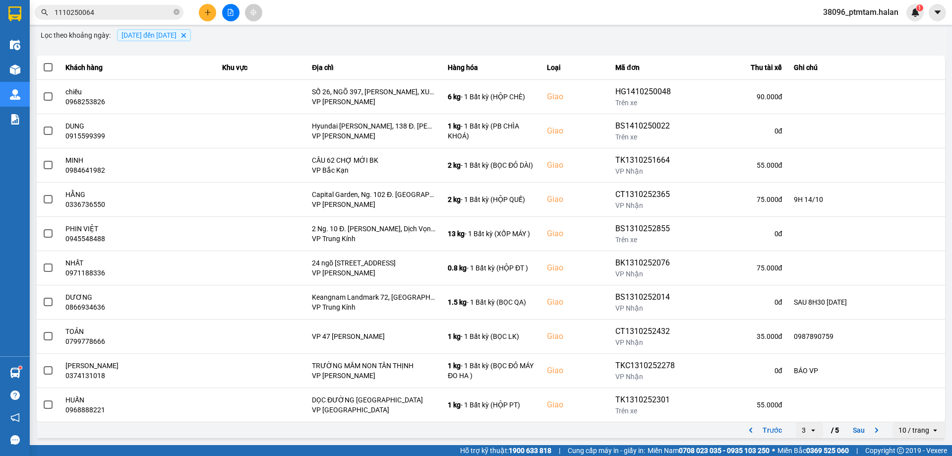
click at [99, 17] on input "1110250064" at bounding box center [113, 12] width 117 height 11
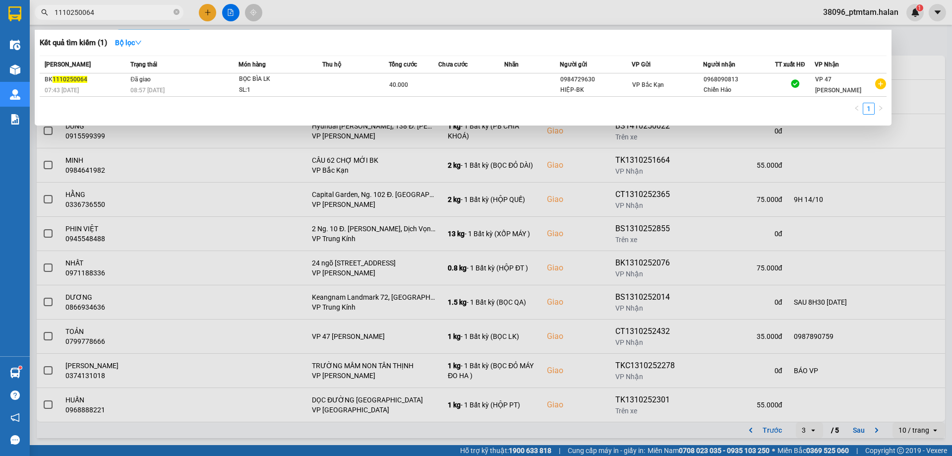
click at [99, 17] on input "1110250064" at bounding box center [113, 12] width 117 height 11
paste input "0393522571"
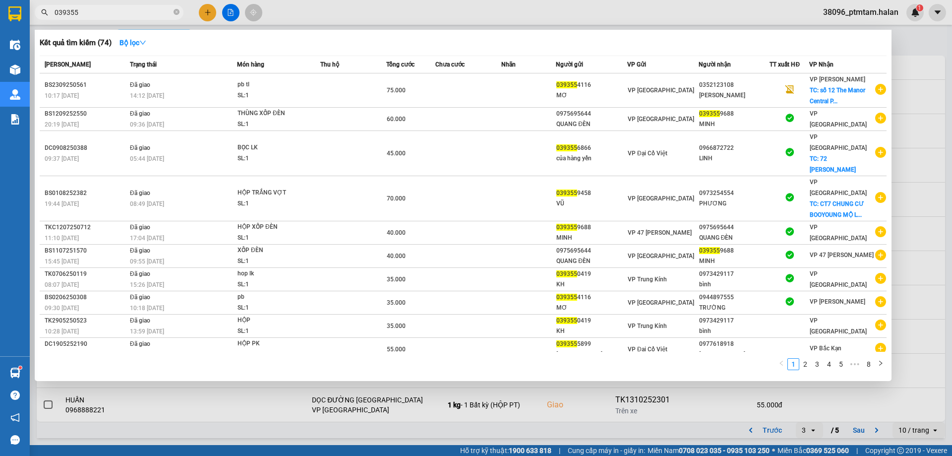
click at [136, 14] on input "039355" at bounding box center [113, 12] width 117 height 11
paste input "610251930"
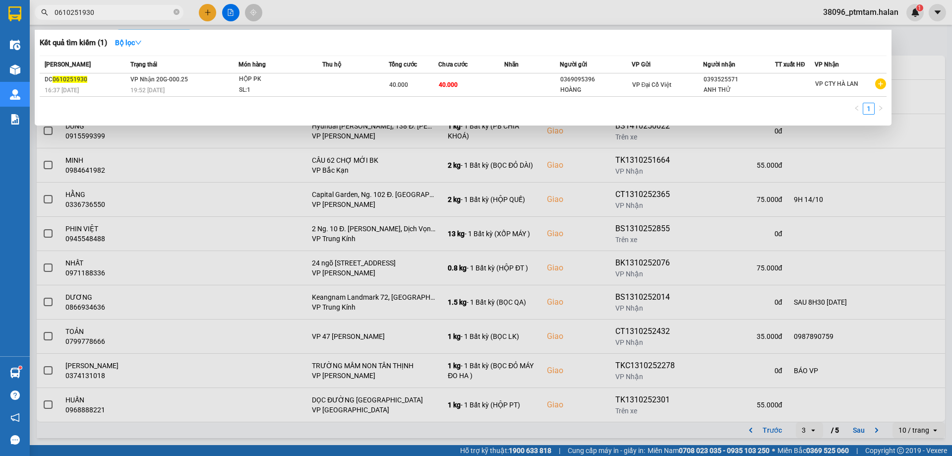
type input "0610251930"
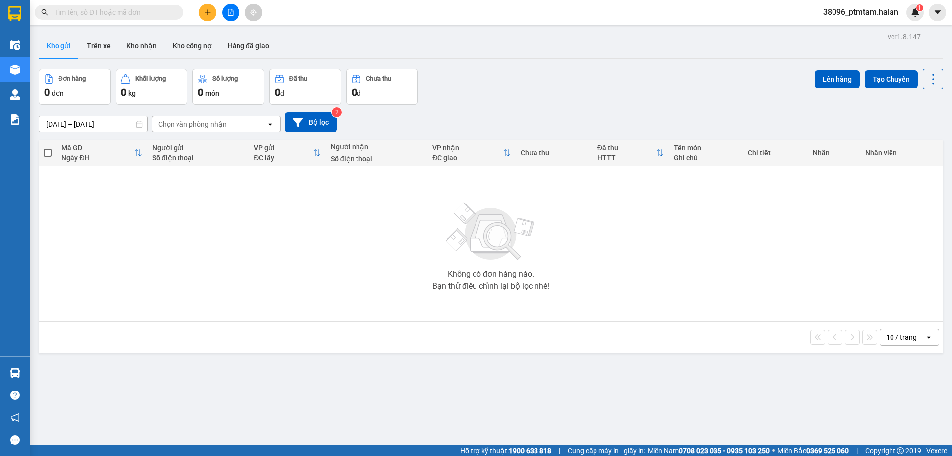
click at [137, 14] on input "text" at bounding box center [113, 12] width 117 height 11
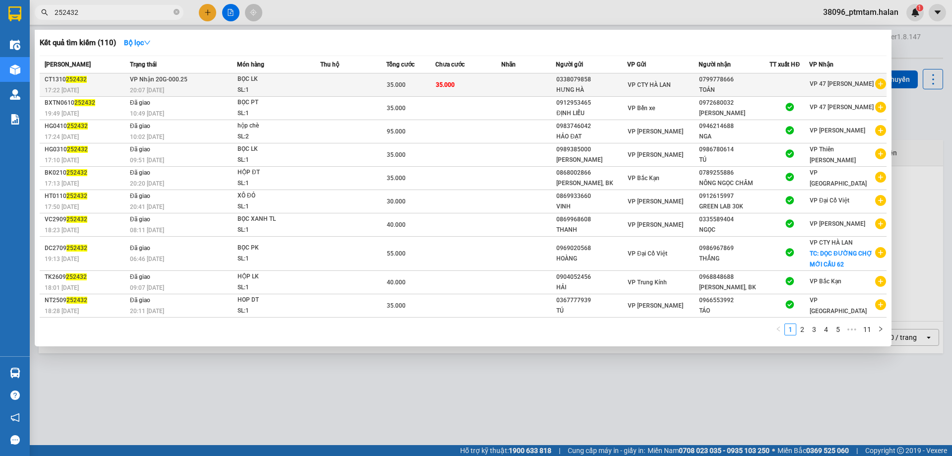
type input "252432"
click at [312, 83] on div "BỌC LK" at bounding box center [275, 79] width 74 height 11
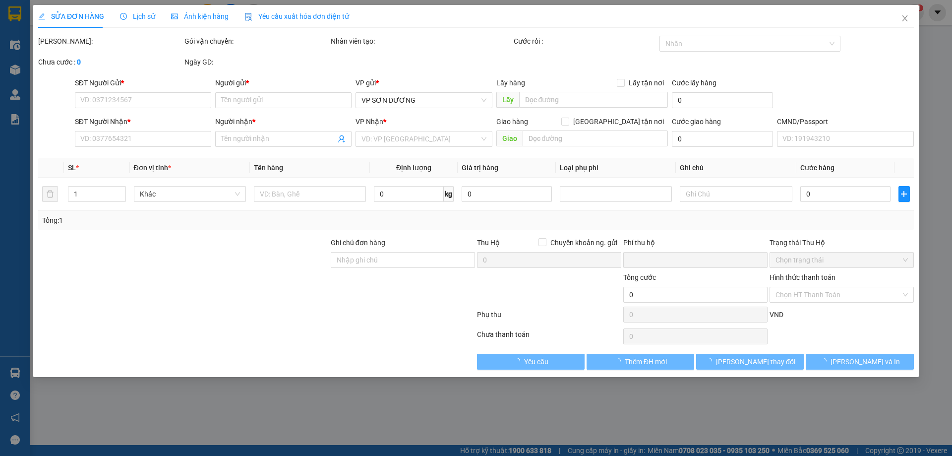
type input "0338079858"
type input "HƯNG HÀ"
type input "0799778666"
type input "TOẢN"
type input "0"
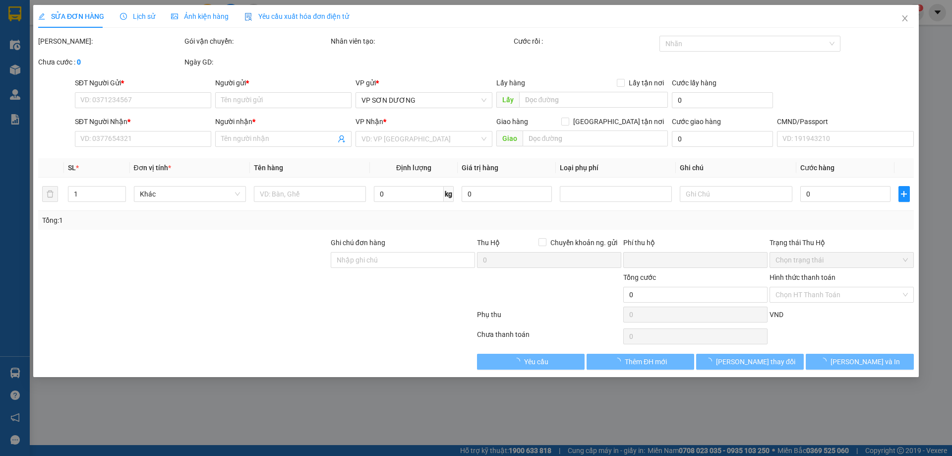
type input "35.000"
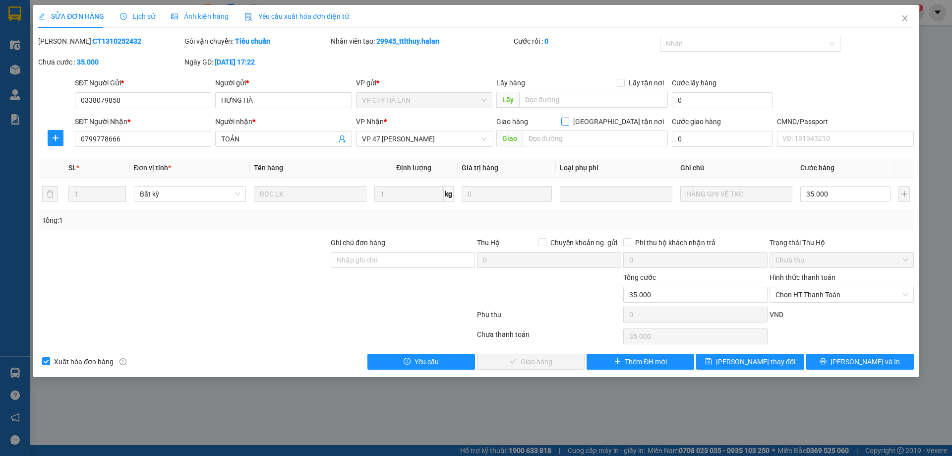
click at [568, 122] on input "[GEOGRAPHIC_DATA] tận nơi" at bounding box center [564, 121] width 7 height 7
checkbox input "true"
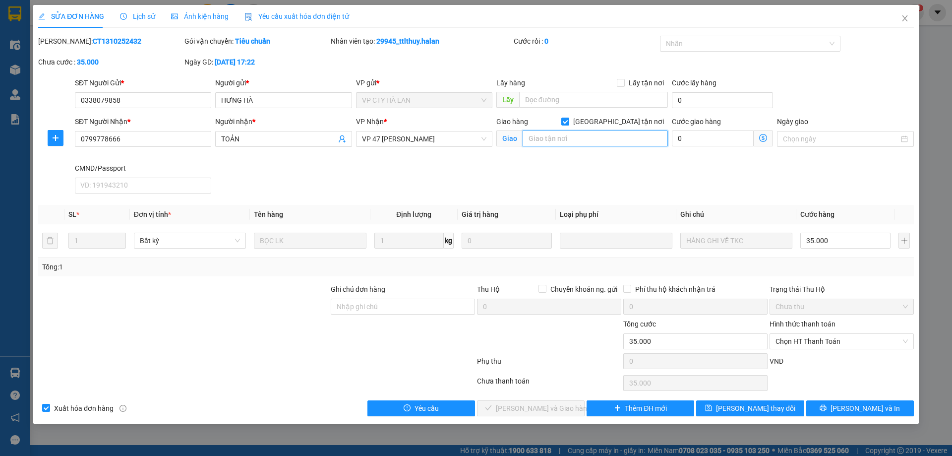
click at [591, 140] on input "text" at bounding box center [595, 138] width 145 height 16
paste input "276 Đ. [PERSON_NAME], [PERSON_NAME], [GEOGRAPHIC_DATA], [GEOGRAPHIC_DATA], [GEO…"
type input "276 Đ. [PERSON_NAME], [PERSON_NAME], [GEOGRAPHIC_DATA], [GEOGRAPHIC_DATA], [GEO…"
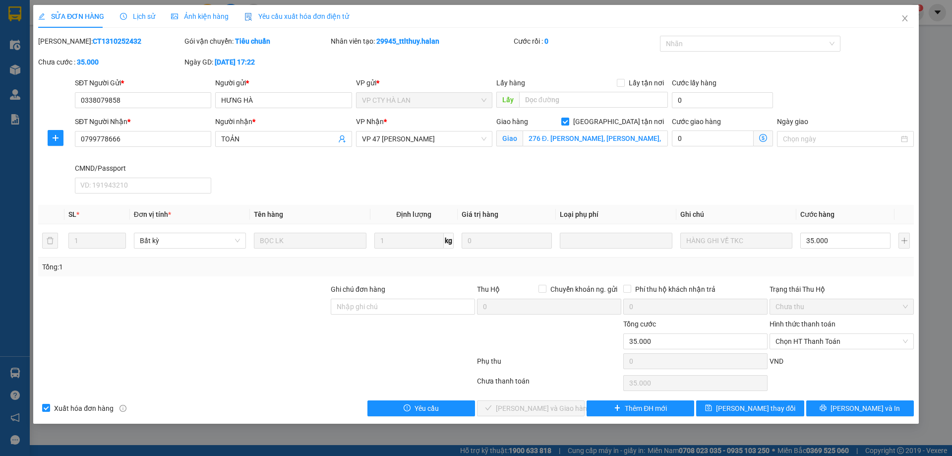
click at [763, 136] on icon "dollar-circle" at bounding box center [763, 138] width 8 height 8
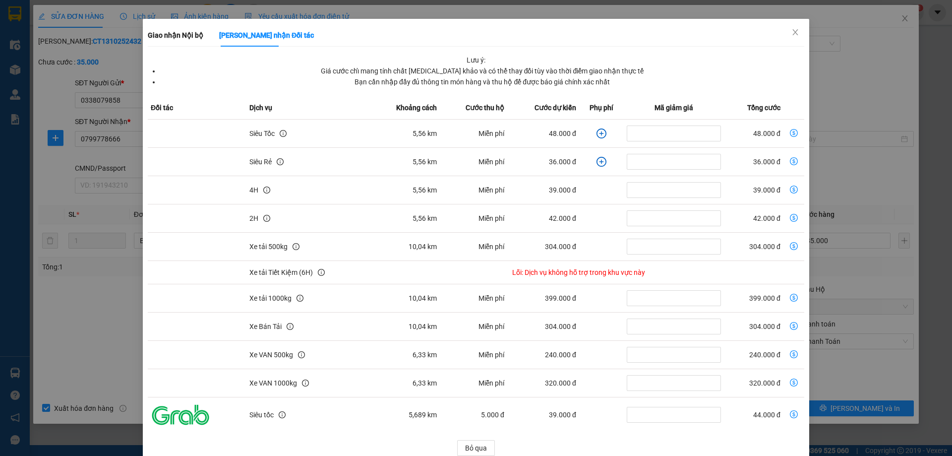
scroll to position [48, 0]
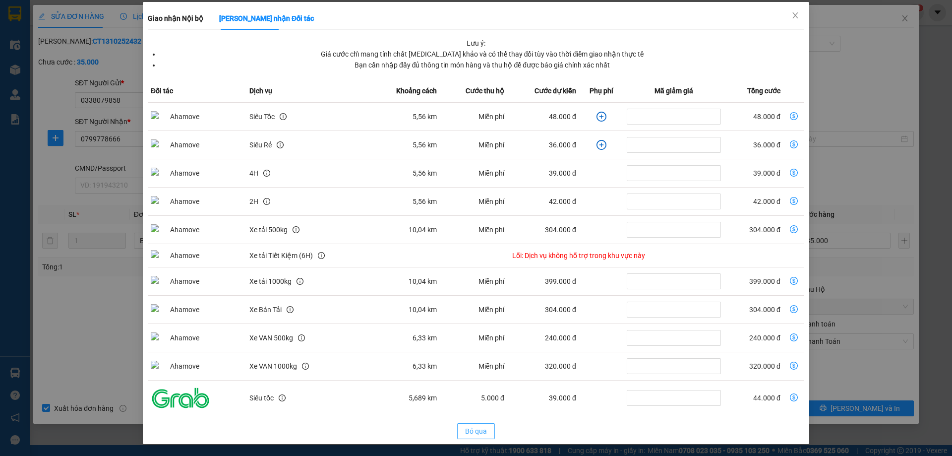
click at [479, 432] on span "Bỏ qua" at bounding box center [476, 430] width 22 height 11
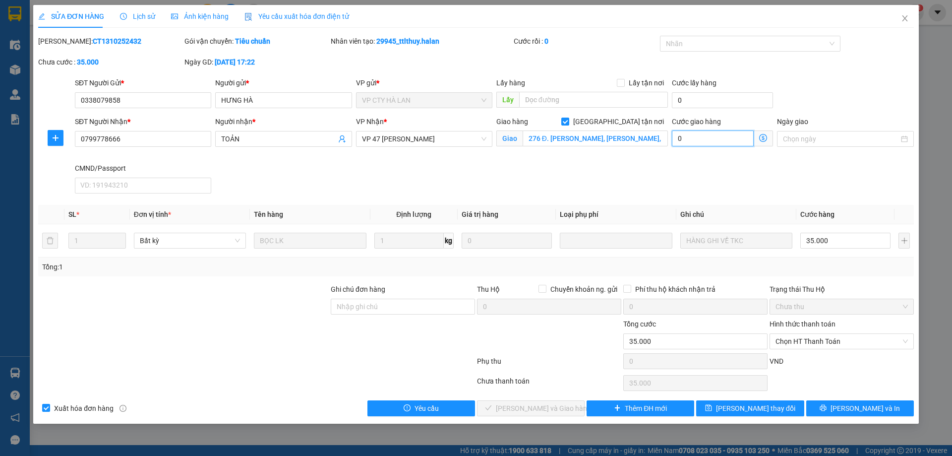
click at [724, 137] on input "0" at bounding box center [713, 138] width 82 height 16
type input "35.006"
type input "6"
type input "35.060"
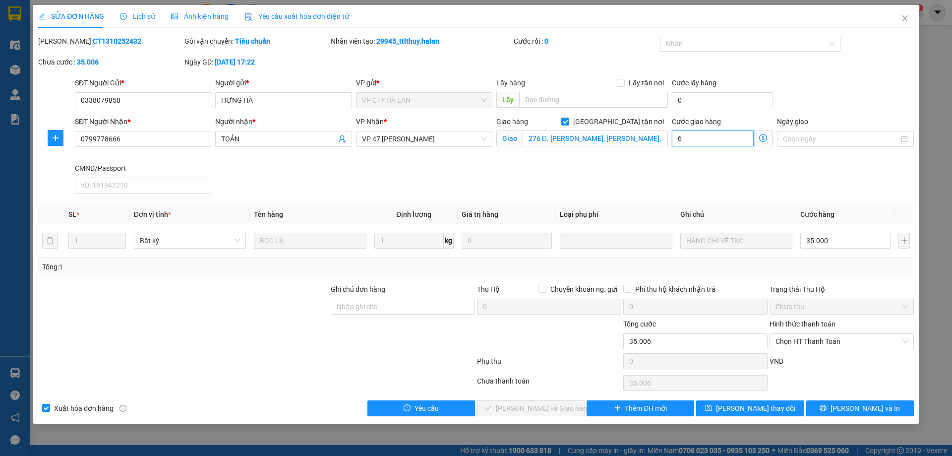
type input "35.060"
type input "60"
type input "95.000"
type input "60.000"
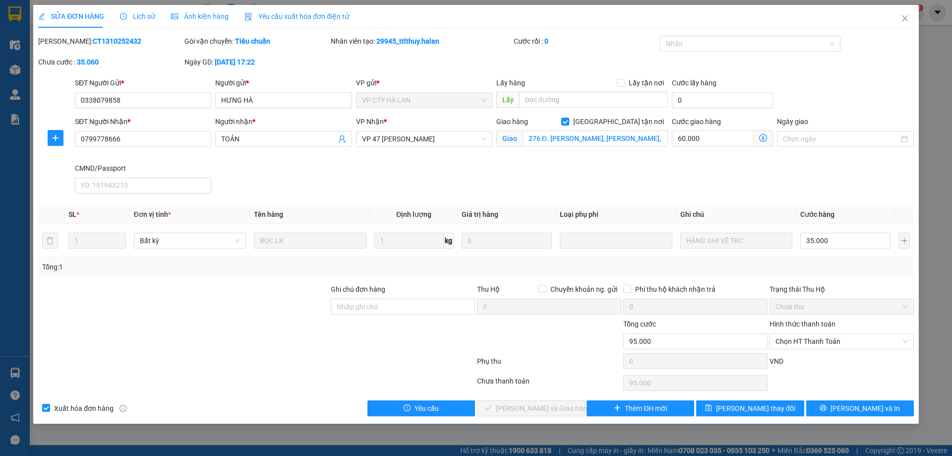
click at [721, 171] on div "SĐT Người Nhận * 0799778666 Người nhận * TOẢN VP Nhận * VP 47 [PERSON_NAME] hàn…" at bounding box center [494, 156] width 843 height 81
click at [350, 310] on input "Ghi chú đơn hàng" at bounding box center [403, 307] width 144 height 16
type input "lh 0987890759"
click at [404, 344] on div at bounding box center [403, 335] width 146 height 35
click at [860, 408] on span "[PERSON_NAME] và In" at bounding box center [865, 408] width 69 height 11
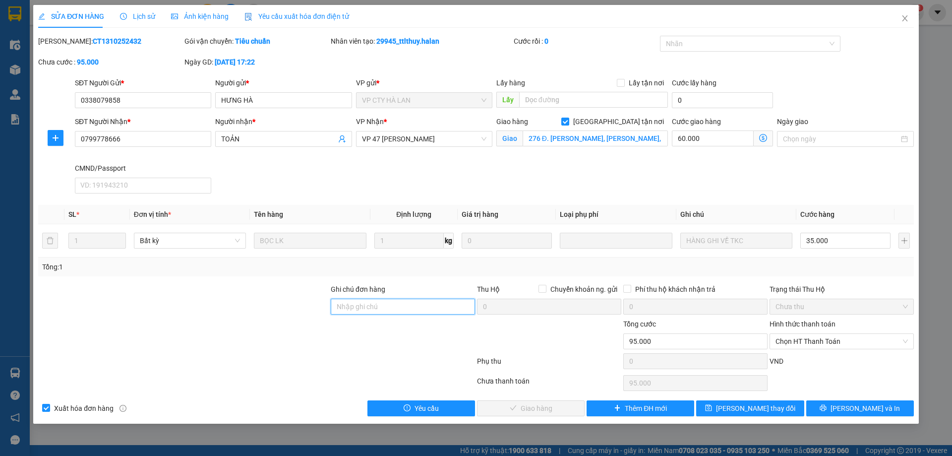
click at [428, 310] on input "Ghi chú đơn hàng" at bounding box center [403, 307] width 144 height 16
type input "0987890759"
click at [719, 409] on button "[PERSON_NAME] thay đổi" at bounding box center [750, 408] width 108 height 16
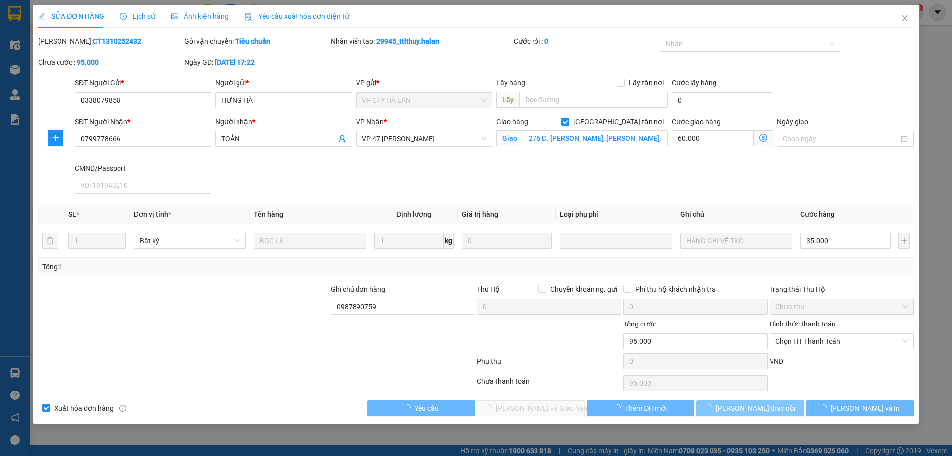
type input "Văn phòng Hà lan 276 Đ. [PERSON_NAME], [PERSON_NAME], [GEOGRAPHIC_DATA], [GEOGR…"
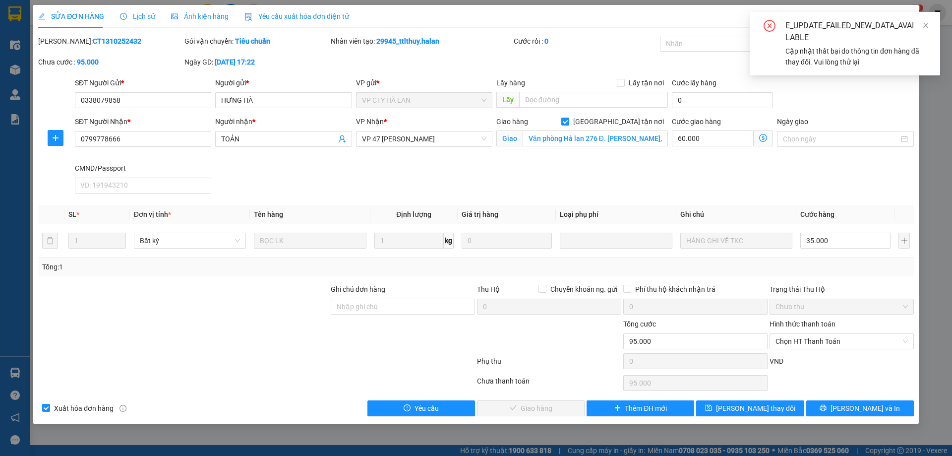
drag, startPoint x: 291, startPoint y: 293, endPoint x: 422, endPoint y: 268, distance: 134.3
click at [292, 293] on div at bounding box center [183, 301] width 293 height 35
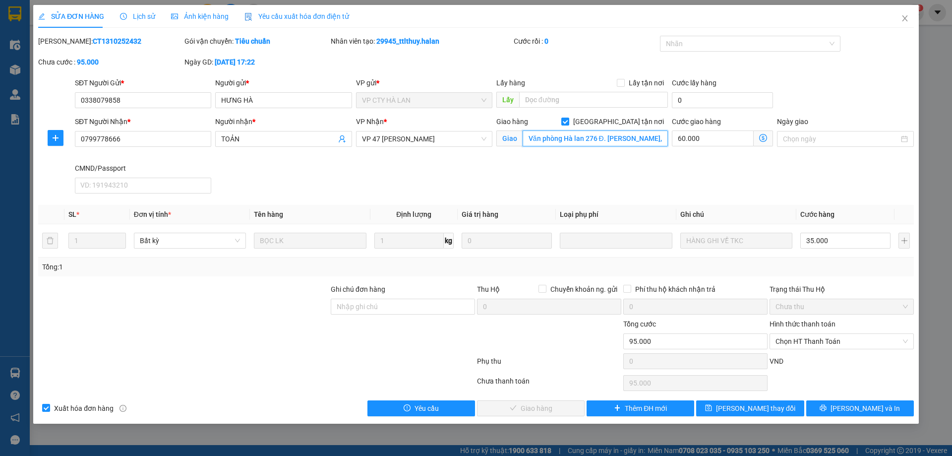
click at [590, 139] on input "Văn phòng Hà lan 276 Đ. [PERSON_NAME], [PERSON_NAME], [GEOGRAPHIC_DATA], [GEOGR…" at bounding box center [595, 138] width 145 height 16
click at [588, 137] on input "Văn phòng Hà lan 276 Đ. [PERSON_NAME], [PERSON_NAME], [GEOGRAPHIC_DATA], [GEOGR…" at bounding box center [595, 138] width 145 height 16
drag, startPoint x: 586, startPoint y: 136, endPoint x: 516, endPoint y: 136, distance: 69.9
click at [516, 136] on span "Giao Văn phòng Hà lan 276 Đ. [PERSON_NAME], [PERSON_NAME], [GEOGRAPHIC_DATA], […" at bounding box center [582, 138] width 172 height 16
type input "276 Đ. [PERSON_NAME], [PERSON_NAME], [GEOGRAPHIC_DATA], [GEOGRAPHIC_DATA], [GEO…"
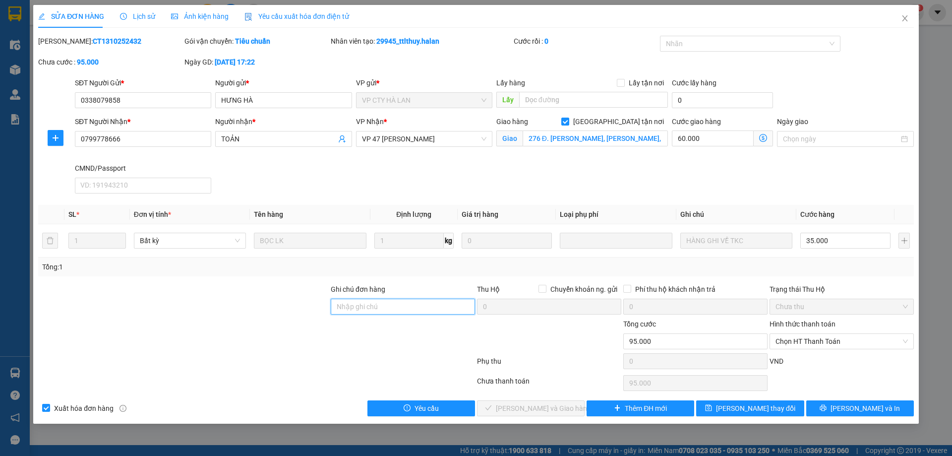
click at [405, 307] on input "Ghi chú đơn hàng" at bounding box center [403, 307] width 144 height 16
type input "0987890759"
click at [749, 411] on span "[PERSON_NAME] thay đổi" at bounding box center [755, 408] width 79 height 11
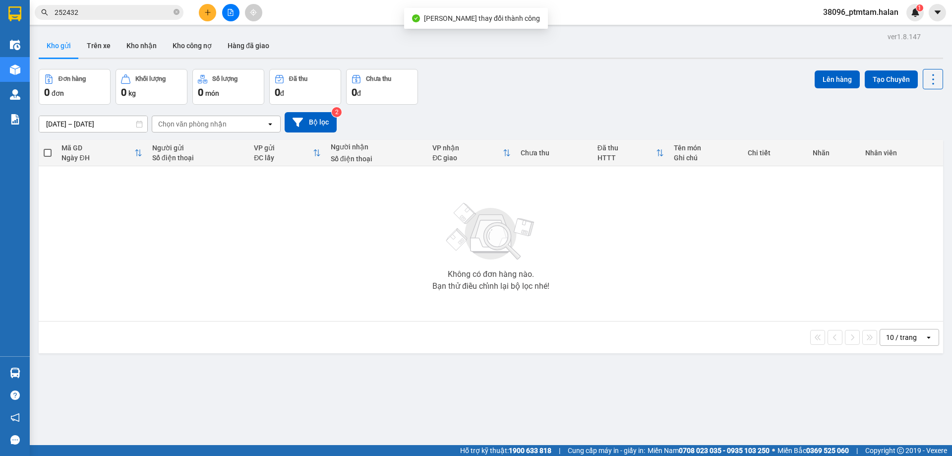
click at [158, 15] on input "252432" at bounding box center [113, 12] width 117 height 11
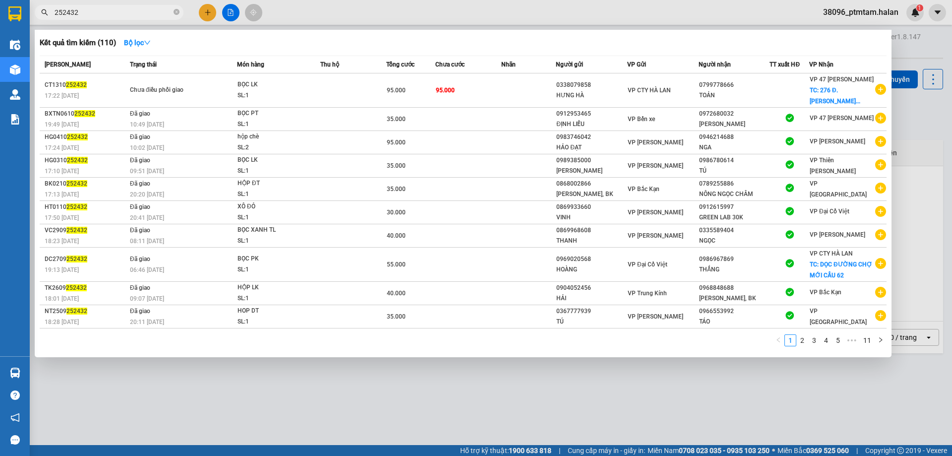
click at [405, 6] on div at bounding box center [476, 228] width 952 height 456
click at [128, 11] on input "252432" at bounding box center [113, 12] width 117 height 11
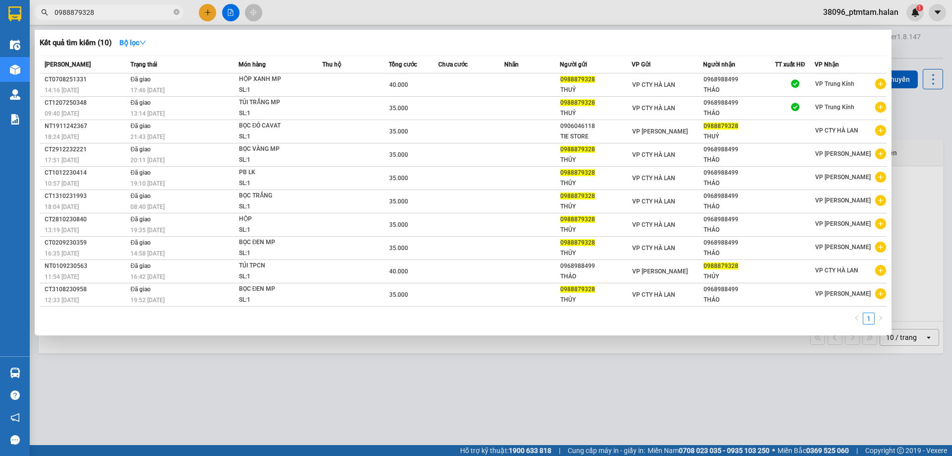
type input "0988879328"
click at [573, 15] on div at bounding box center [476, 228] width 952 height 456
